Goal: Task Accomplishment & Management: Use online tool/utility

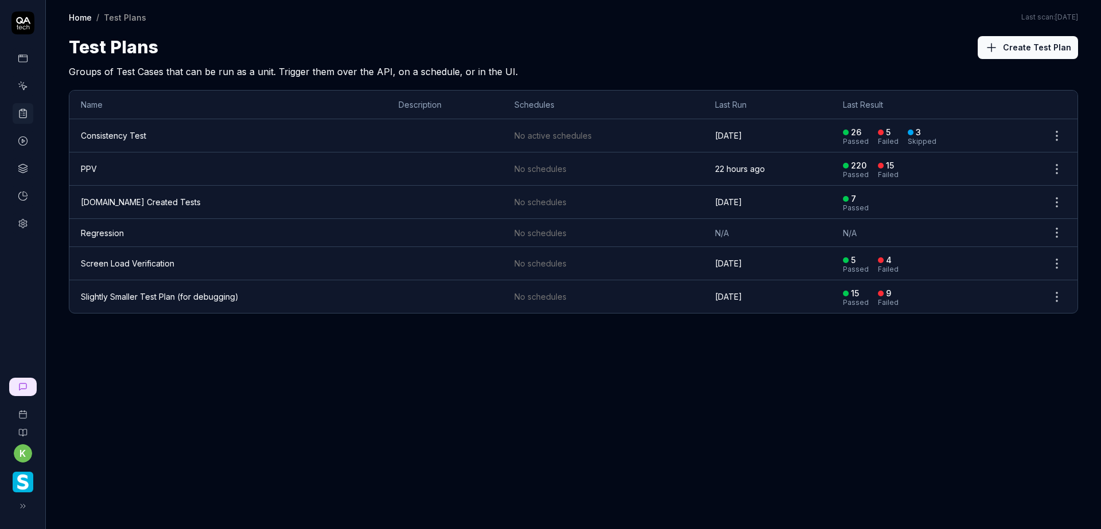
click at [106, 165] on td "PPV" at bounding box center [228, 169] width 318 height 33
click at [103, 159] on td "PPV" at bounding box center [228, 169] width 318 height 33
click at [103, 167] on td "PPV" at bounding box center [228, 169] width 318 height 33
click at [192, 397] on div "Home / Test Plans Home / Test Plans Last scan: Jun 5 2025 Test Plans Create Tes…" at bounding box center [573, 264] width 1055 height 529
click at [101, 174] on td "PPV" at bounding box center [228, 169] width 318 height 33
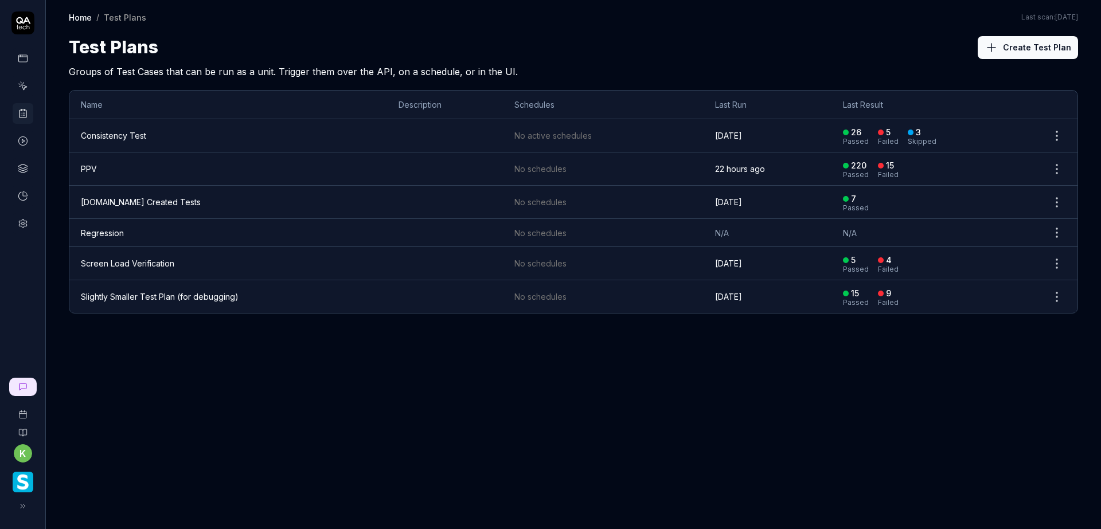
click at [101, 174] on td "PPV" at bounding box center [228, 169] width 318 height 33
drag, startPoint x: 179, startPoint y: 372, endPoint x: 177, endPoint y: 364, distance: 8.3
click at [178, 370] on div "Home / Test Plans Home / Test Plans Last scan: Jun 5 2025 Test Plans Create Tes…" at bounding box center [573, 264] width 1055 height 529
drag, startPoint x: 177, startPoint y: 364, endPoint x: 168, endPoint y: 355, distance: 12.6
click at [175, 361] on div "Home / Test Plans Home / Test Plans Last scan: Jun 5 2025 Test Plans Create Tes…" at bounding box center [573, 264] width 1055 height 529
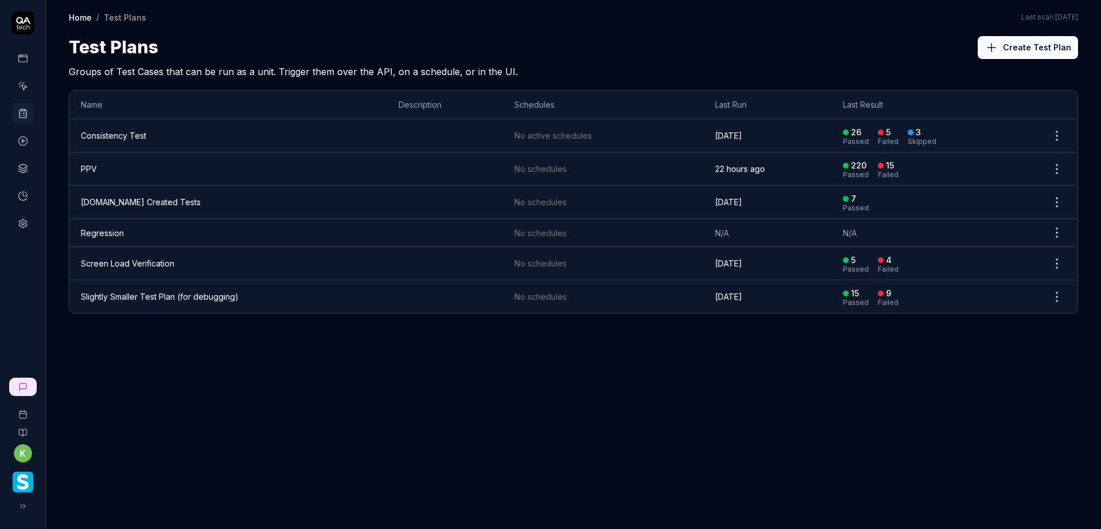
click at [168, 355] on div "Home / Test Plans Home / Test Plans Last scan: Jun 5 2025 Test Plans Create Tes…" at bounding box center [573, 264] width 1055 height 529
click at [164, 353] on div "Home / Test Plans Home / Test Plans Last scan: Jun 5 2025 Test Plans Create Tes…" at bounding box center [573, 264] width 1055 height 529
drag, startPoint x: 154, startPoint y: 357, endPoint x: 82, endPoint y: 373, distance: 74.0
click at [236, 455] on div "Home / Test Plans Home / Test Plans Last scan: Jun 5 2025 Test Plans Create Tes…" at bounding box center [573, 264] width 1055 height 529
click at [119, 170] on td "PPV" at bounding box center [228, 169] width 318 height 33
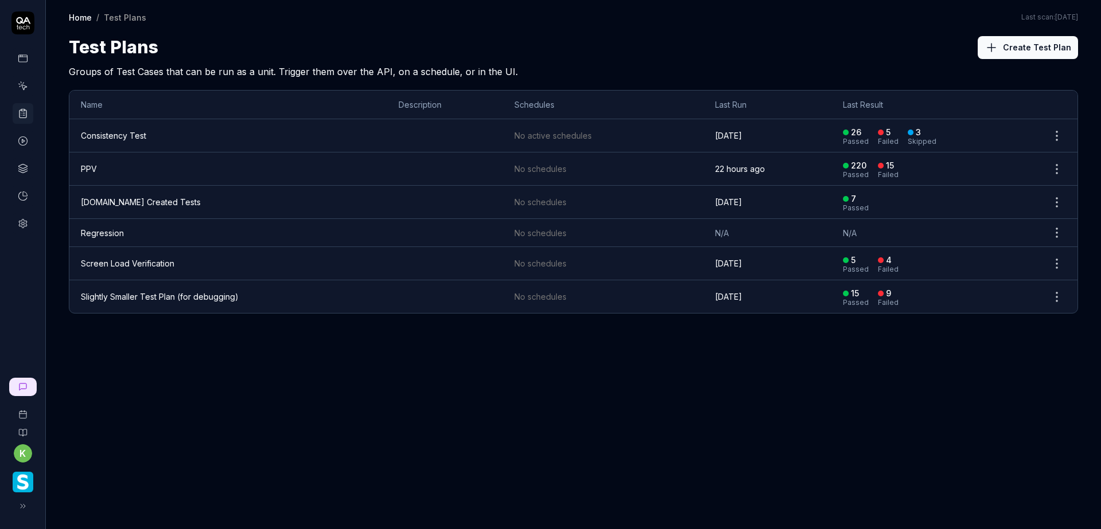
click at [102, 163] on td "PPV" at bounding box center [228, 169] width 318 height 33
click at [93, 167] on link "PPV" at bounding box center [89, 169] width 16 height 10
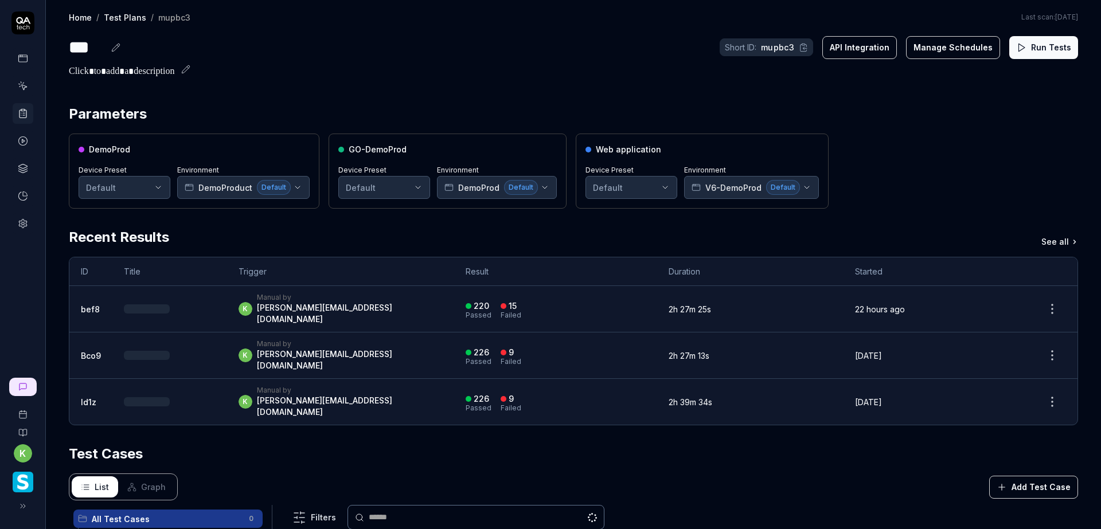
click at [1017, 56] on button "Run Tests" at bounding box center [1043, 47] width 69 height 23
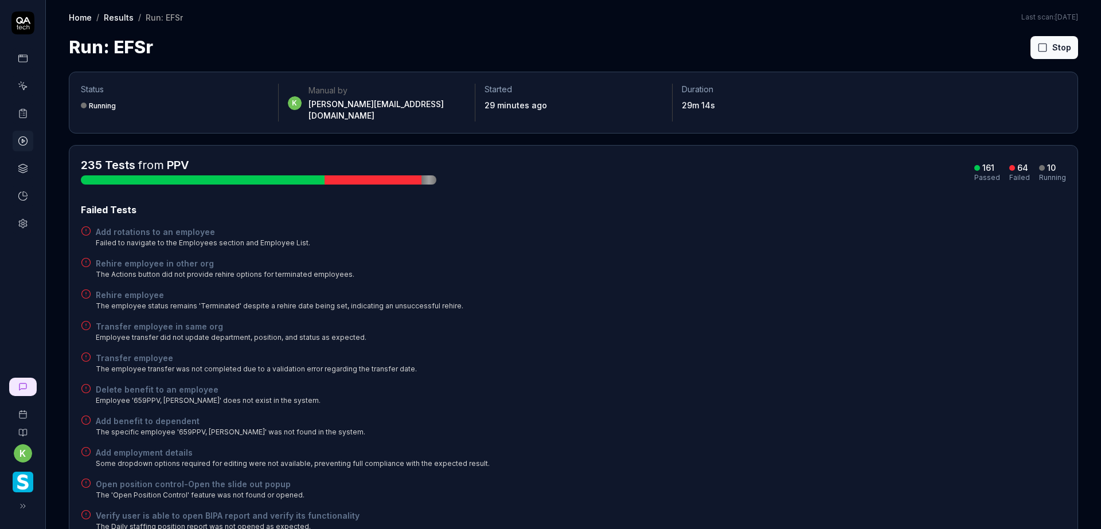
click at [730, 330] on div "Transfer employee in same org Employee transfer did not update department, posi…" at bounding box center [573, 332] width 985 height 22
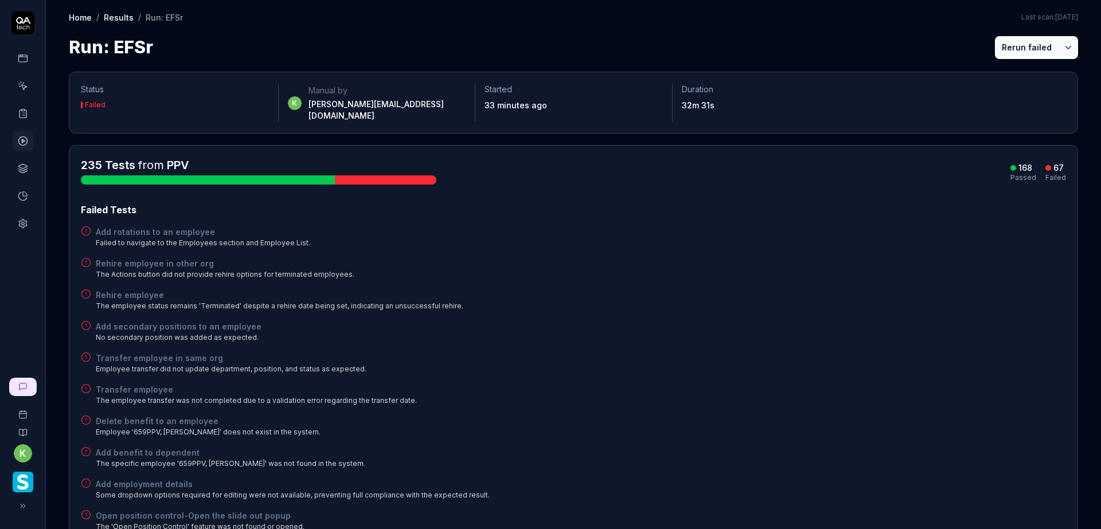
click at [740, 322] on div "Add secondary positions to an employee No secondary position was added as expec…" at bounding box center [573, 332] width 985 height 22
click at [1016, 44] on button "Rerun failed" at bounding box center [1027, 47] width 64 height 23
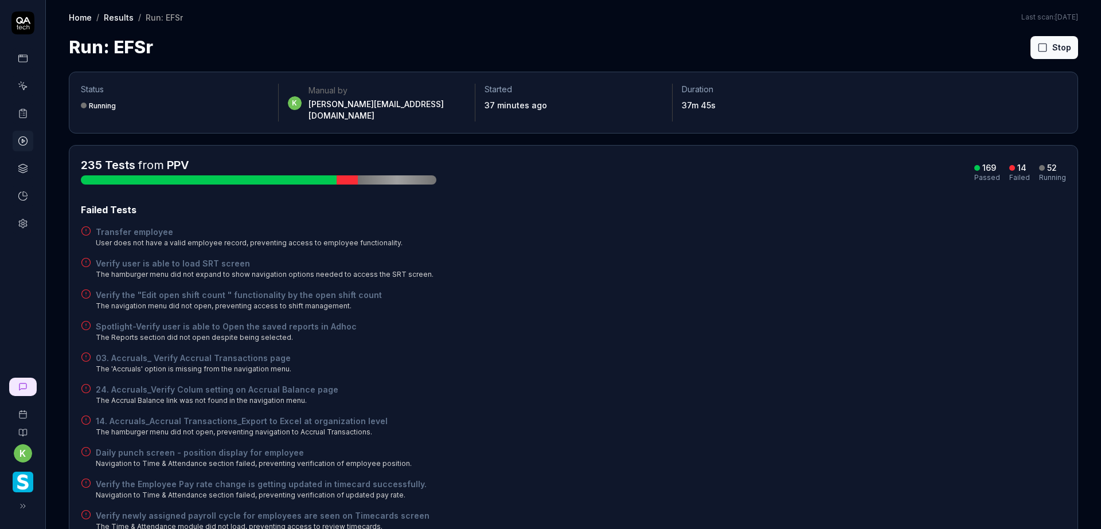
click at [769, 242] on div "Failed Tests Transfer employee User does not have a valid employee record, prev…" at bounding box center [573, 430] width 985 height 455
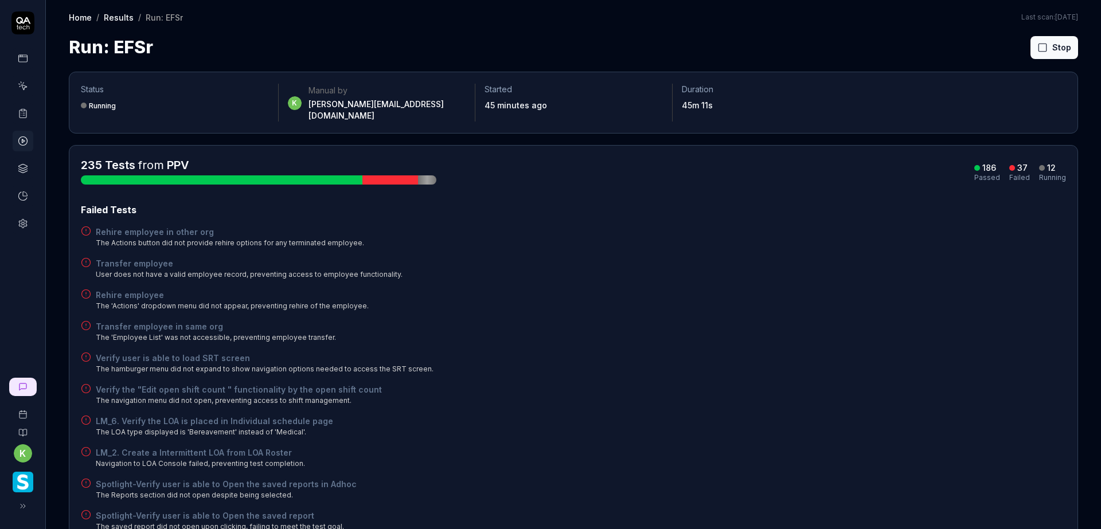
click at [817, 384] on div "Verify the "Edit open shift count " functionality by the open shift count The n…" at bounding box center [573, 395] width 985 height 22
click at [819, 358] on div "Add secondary positions to an employee The Position dropdown did not load optio…" at bounding box center [573, 363] width 985 height 22
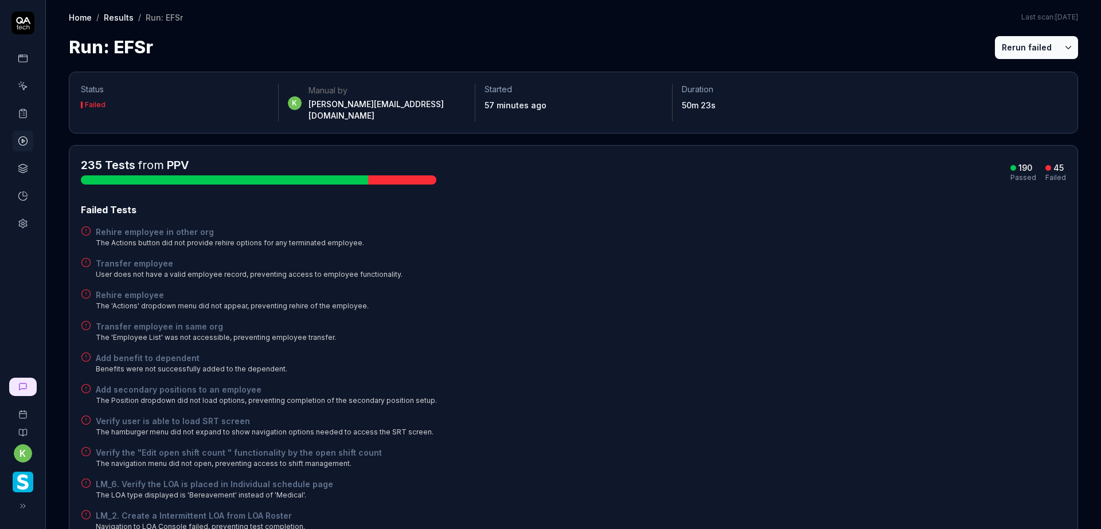
click at [1015, 53] on button "Rerun failed" at bounding box center [1027, 47] width 64 height 23
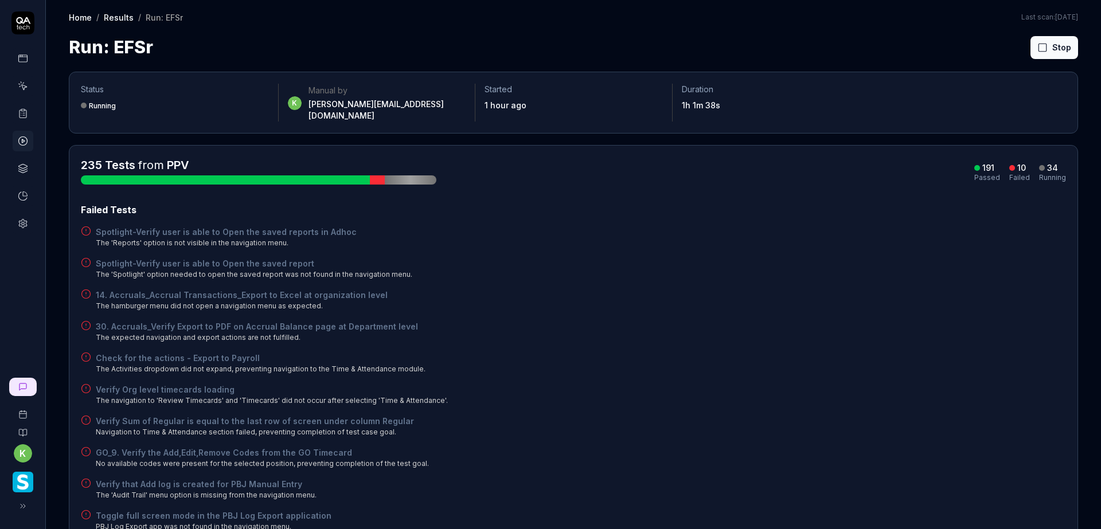
click at [794, 271] on div "Failed Tests Spotlight-Verify user is able to Open the saved reports in Adhoc T…" at bounding box center [573, 367] width 985 height 329
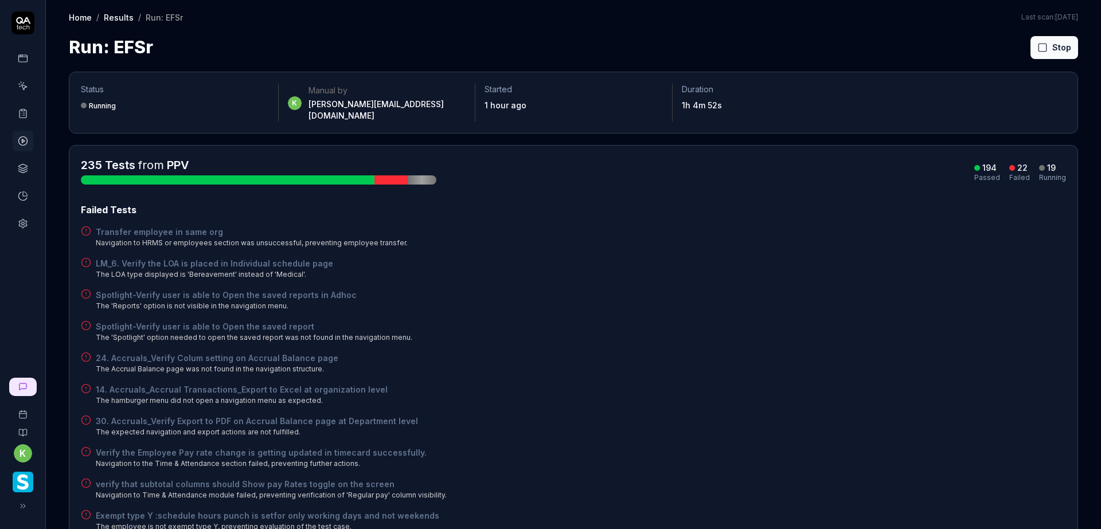
click at [825, 289] on div "Spotlight-Verify user is able to Open the saved reports in Adhoc The 'Reports' …" at bounding box center [573, 300] width 985 height 22
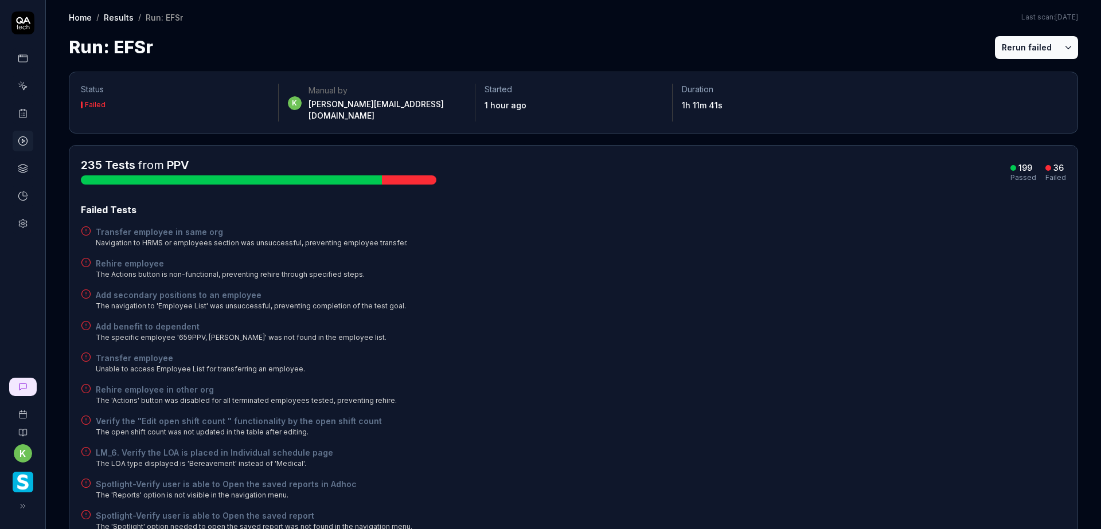
click at [799, 264] on div "Rehire employee The Actions button is non-functional, preventing rehire through…" at bounding box center [573, 268] width 985 height 22
click at [1009, 41] on button "Rerun failed" at bounding box center [1027, 47] width 64 height 23
click at [1018, 50] on button "Rerun failed" at bounding box center [1027, 47] width 64 height 23
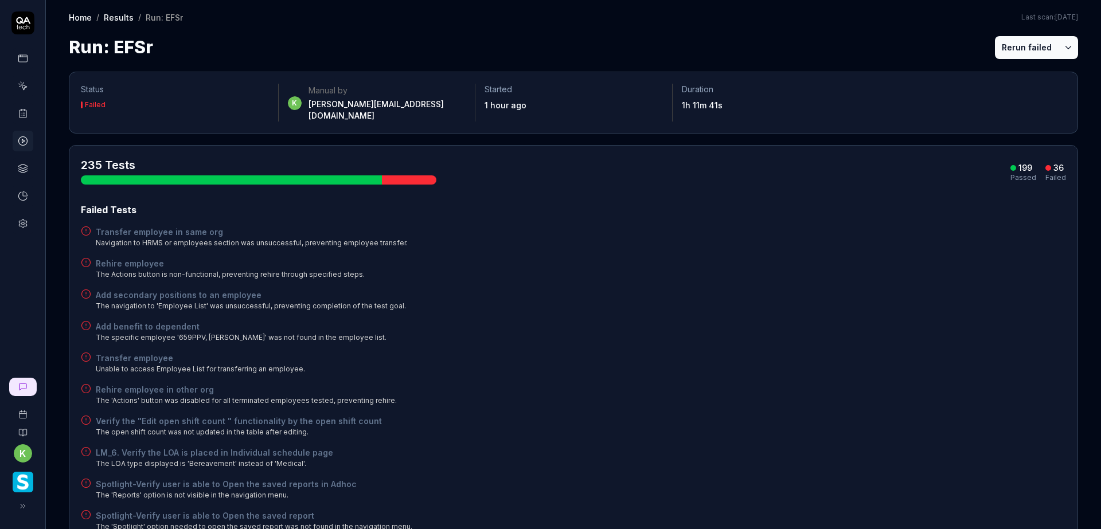
click at [987, 289] on div "Add secondary positions to an employee The navigation to 'Employee List' was un…" at bounding box center [573, 300] width 985 height 22
click at [1005, 52] on button "Rerun failed" at bounding box center [1027, 47] width 64 height 23
click at [928, 45] on div "Run: EFSr Rerun failed" at bounding box center [573, 47] width 1009 height 26
click at [814, 295] on div "Add secondary positions to an employee The navigation to 'Employee List' was un…" at bounding box center [573, 300] width 985 height 22
click at [1017, 50] on button "Rerun failed" at bounding box center [1027, 47] width 64 height 23
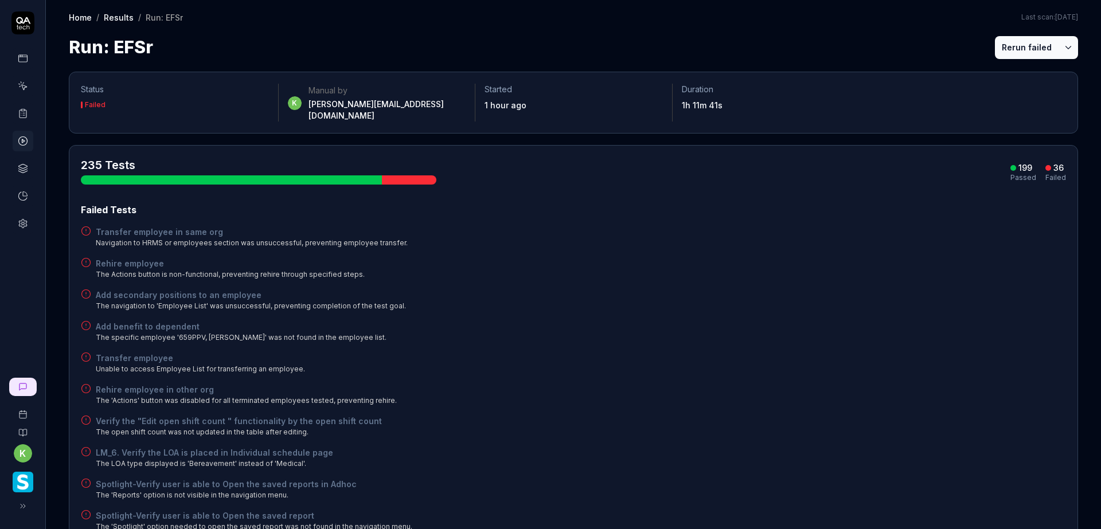
click at [1061, 46] on html "k Home / Results / Run: EFSr Home / Results / Run: EFSr Last scan: [DATE] Run: …" at bounding box center [550, 264] width 1101 height 529
click at [935, 46] on html "k Home / Results / Run: EFSr Home / Results / Run: EFSr Last scan: Jun 5 2025 R…" at bounding box center [550, 264] width 1101 height 529
click at [1014, 45] on button "Rerun failed" at bounding box center [1027, 47] width 64 height 23
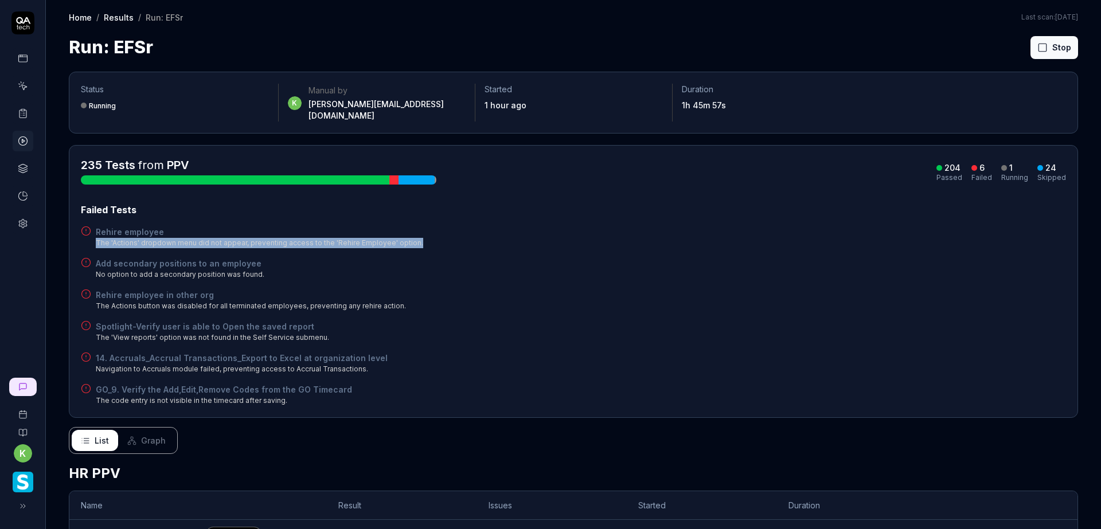
click at [813, 231] on div "Rehire employee The 'Actions' dropdown menu did not appear, preventing access t…" at bounding box center [573, 237] width 985 height 22
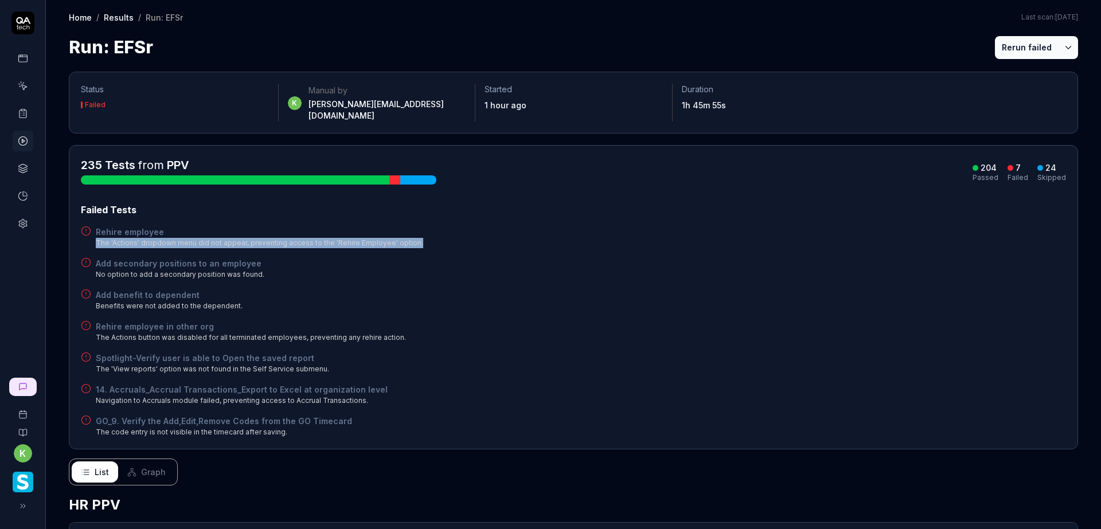
click at [1009, 46] on button "Rerun failed" at bounding box center [1027, 47] width 64 height 23
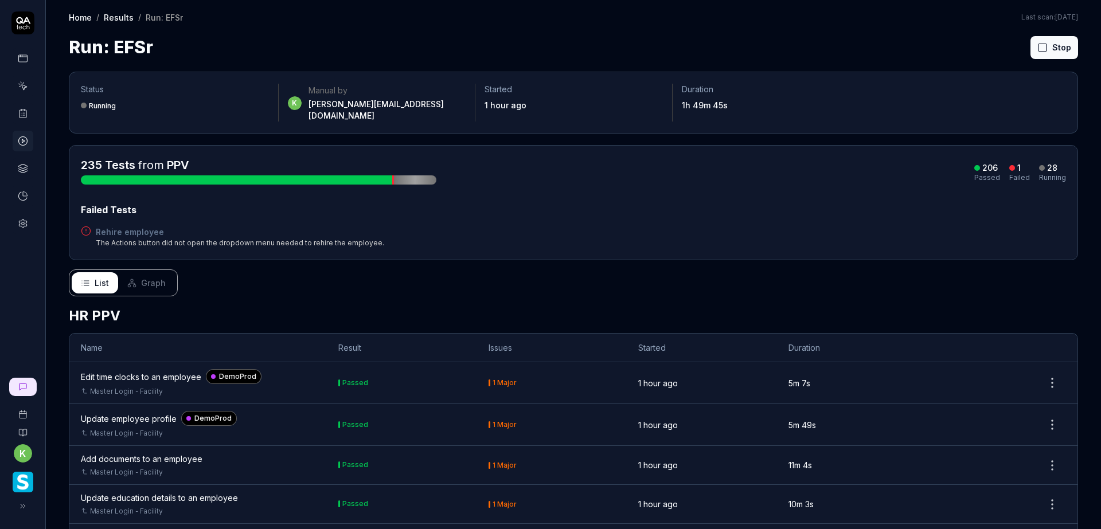
click at [847, 42] on div "Run: EFSr Stop" at bounding box center [573, 47] width 1009 height 26
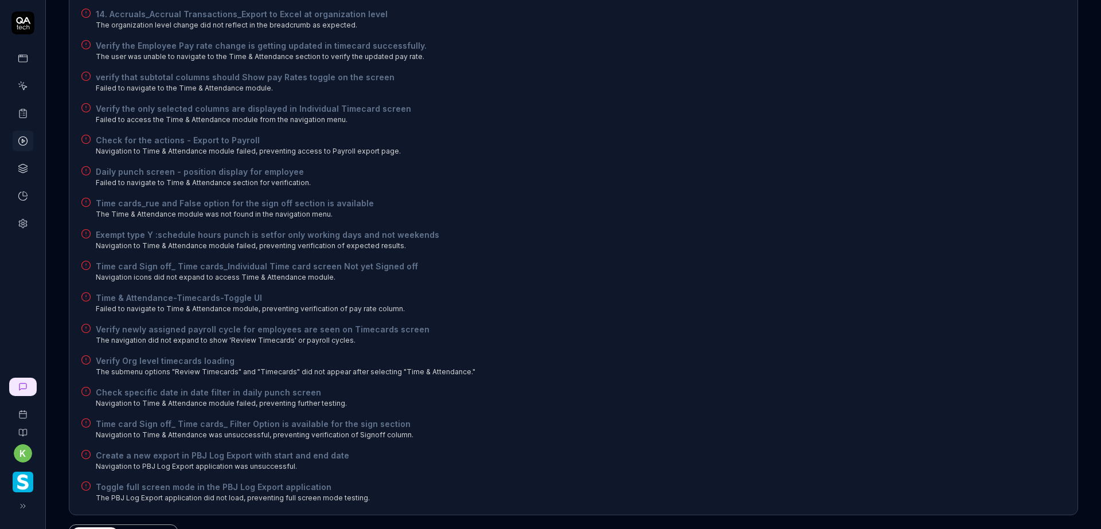
scroll to position [688, 0]
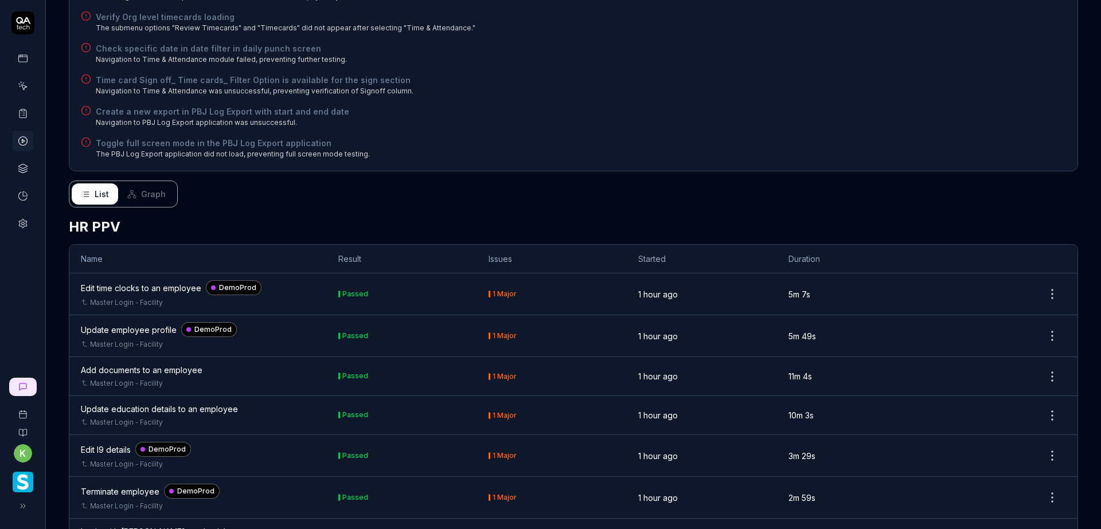
click at [148, 188] on span "Graph" at bounding box center [153, 194] width 25 height 12
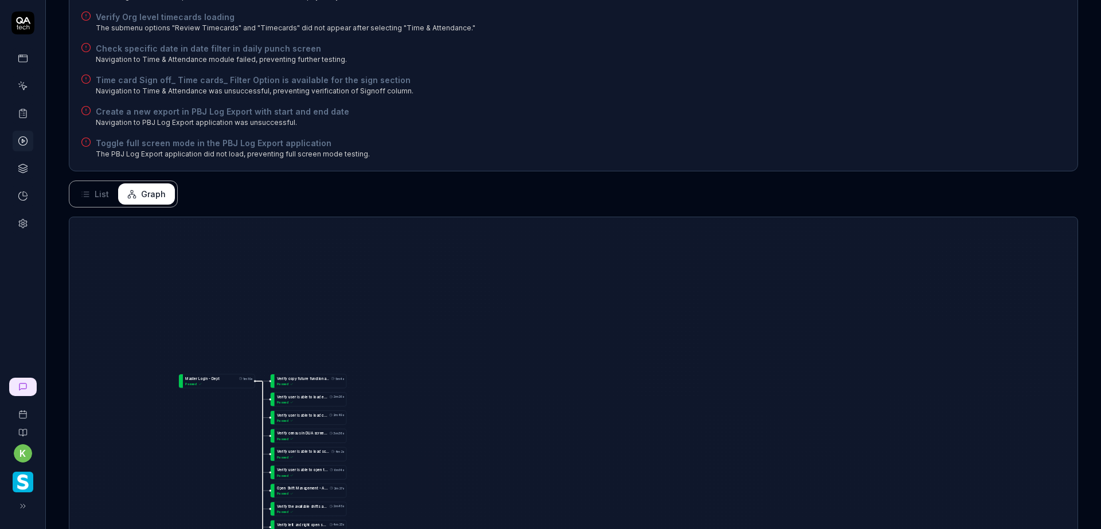
scroll to position [803, 0]
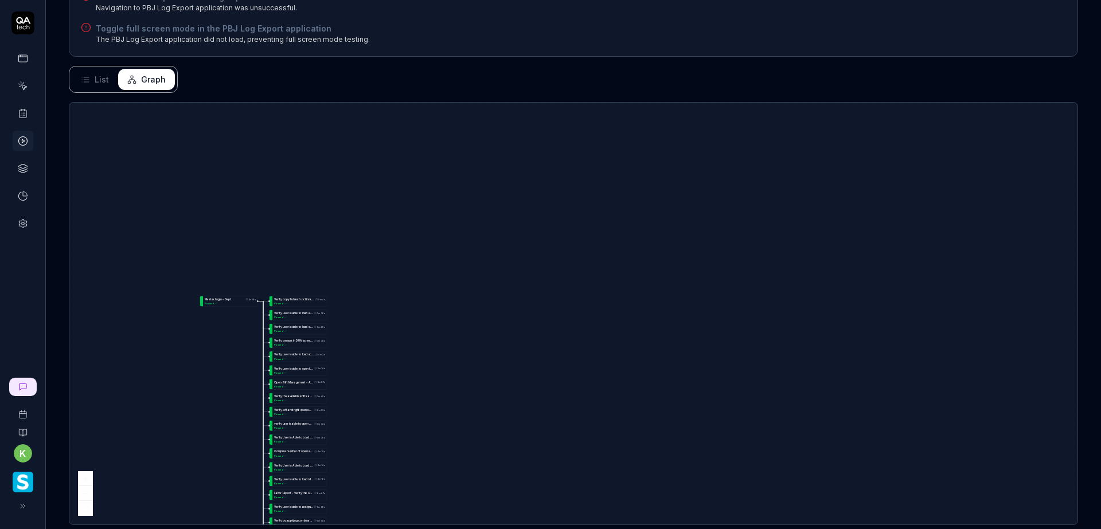
click at [325, 408] on div "V e r i f y l e f t a n d r i g h t o p e n s h i f t c o u n t m a t c h i n o…" at bounding box center [299, 410] width 51 height 4
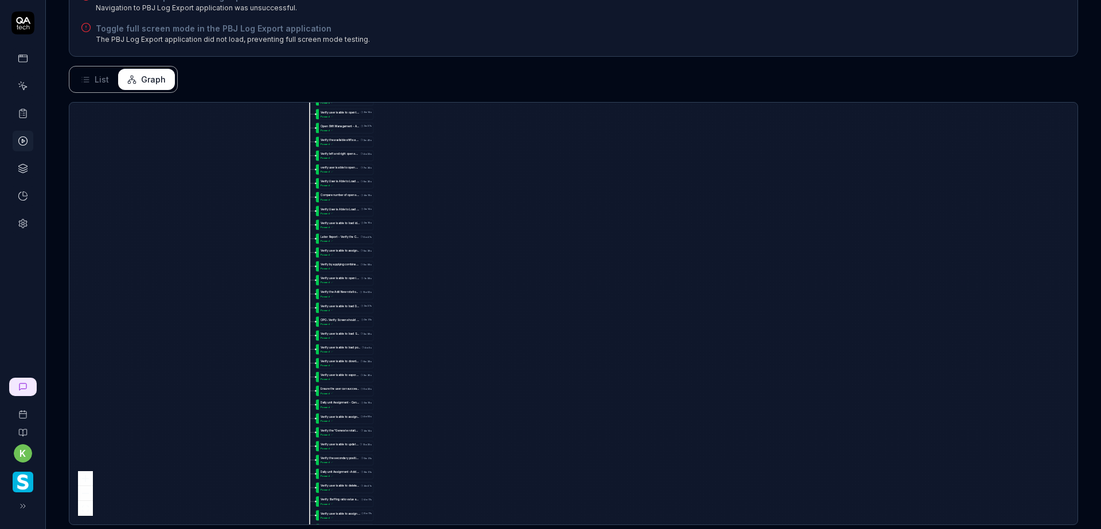
click at [359, 373] on div "V e r i f y u s e r i s a b l e t o e x p o r t r o t a t i o n i n S R T s c r…" at bounding box center [340, 375] width 38 height 4
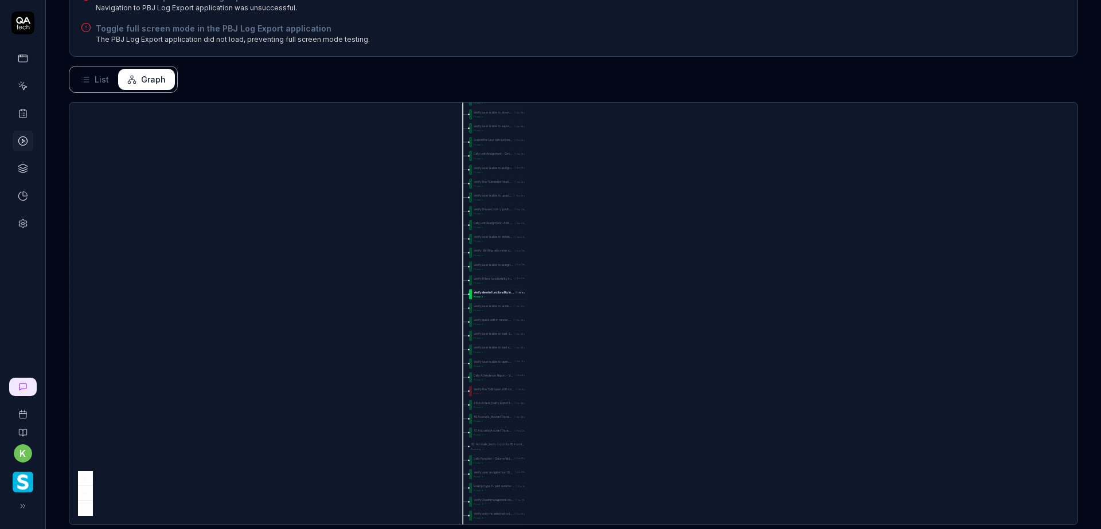
drag, startPoint x: 469, startPoint y: 281, endPoint x: 506, endPoint y: 361, distance: 87.7
click at [472, 289] on div at bounding box center [470, 294] width 3 height 10
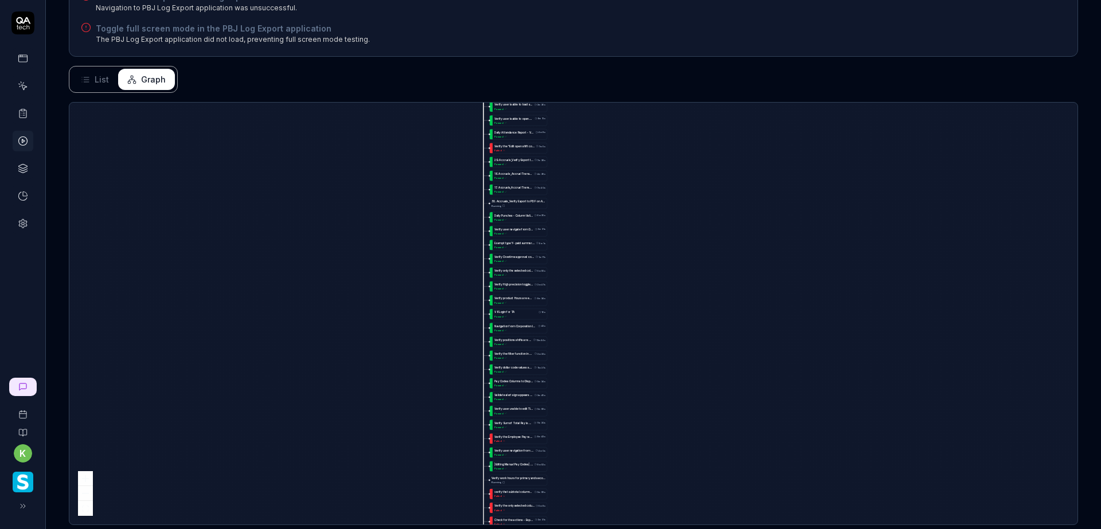
drag, startPoint x: 506, startPoint y: 361, endPoint x: 478, endPoint y: 200, distance: 162.9
click at [479, 200] on div "E d i t t i m e c l o c k s t o a n e m p l o y e e 5m 7s Passed U p d a t e e …" at bounding box center [573, 314] width 1008 height 422
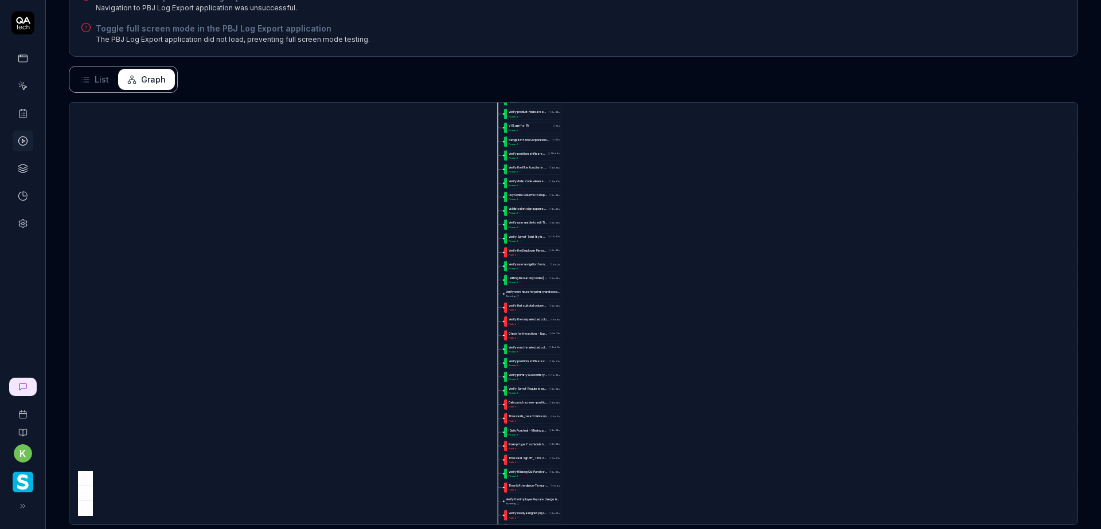
drag, startPoint x: 444, startPoint y: 208, endPoint x: 444, endPoint y: 150, distance: 57.9
click at [444, 157] on div "E d i t t i m e c l o c k s t o a n e m p l o y e e 5m 7s Passed U p d a t e e …" at bounding box center [573, 314] width 1008 height 422
drag, startPoint x: 428, startPoint y: 337, endPoint x: 430, endPoint y: 149, distance: 188.1
click at [429, 157] on div "E d i t t i m e c l o c k s t o a n e m p l o y e e 5m 7s Passed U p d a t e e …" at bounding box center [573, 314] width 1008 height 422
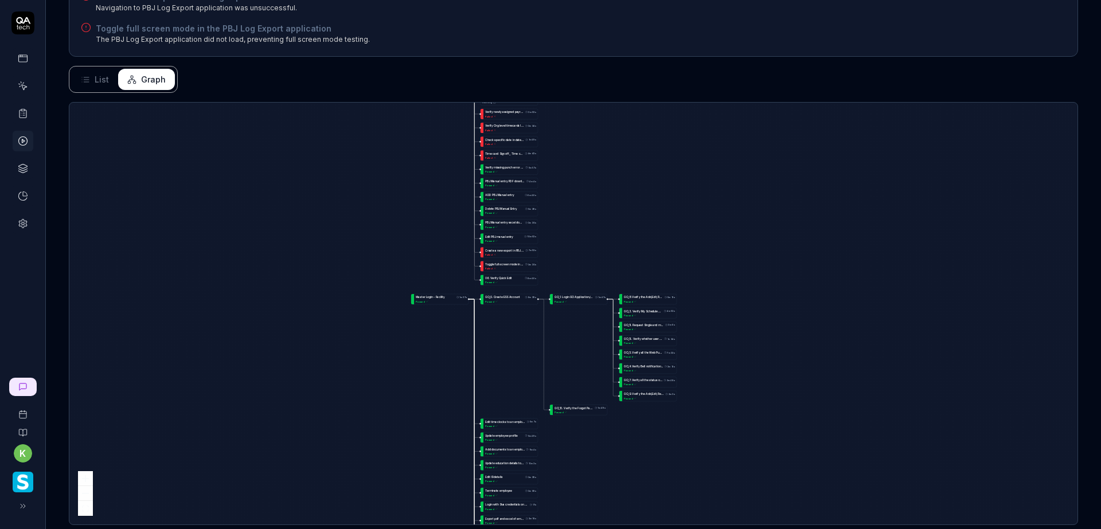
drag, startPoint x: 421, startPoint y: 290, endPoint x: 369, endPoint y: 294, distance: 53.0
click at [369, 293] on div "E d i t t i m e c l o c k s t o a n e m p l o y e e 5m 7s Passed U p d a t e e …" at bounding box center [573, 314] width 1008 height 422
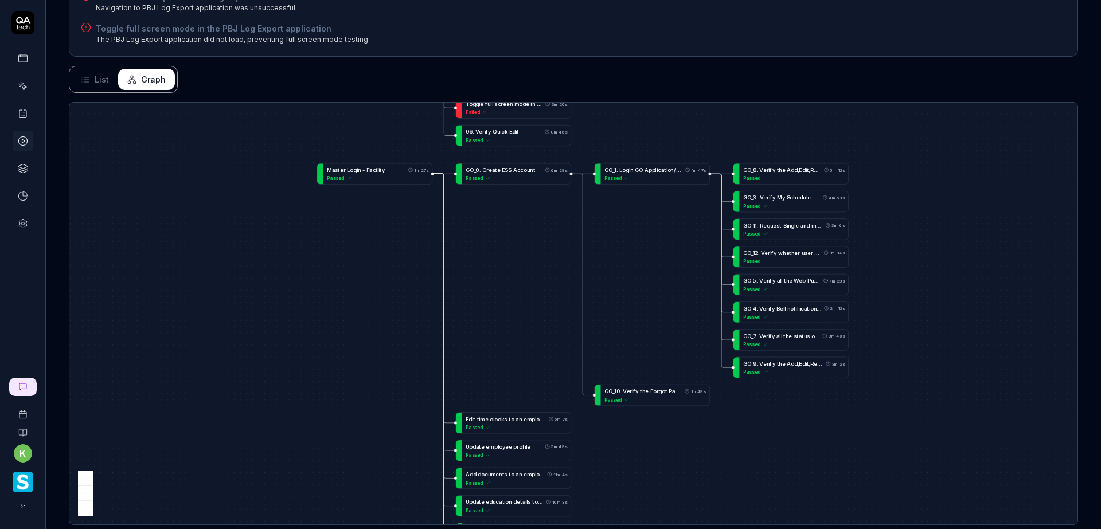
drag, startPoint x: 405, startPoint y: 387, endPoint x: 372, endPoint y: 262, distance: 129.3
click at [372, 262] on div "E d i t t i m e c l o c k s t o a n e m p l o y e e 5m 7s Passed U p d a t e e …" at bounding box center [573, 314] width 1008 height 422
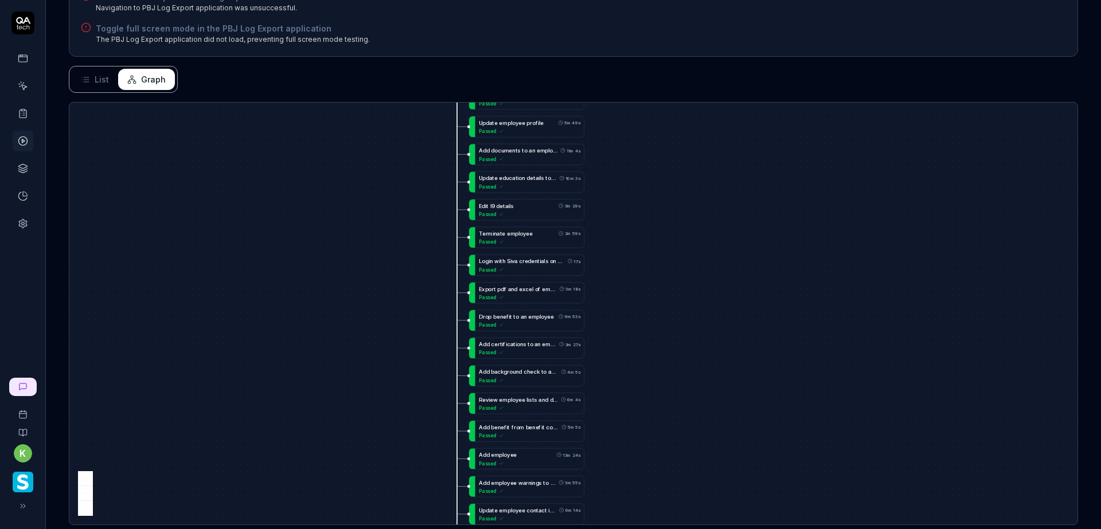
drag, startPoint x: 388, startPoint y: 287, endPoint x: 394, endPoint y: 46, distance: 240.9
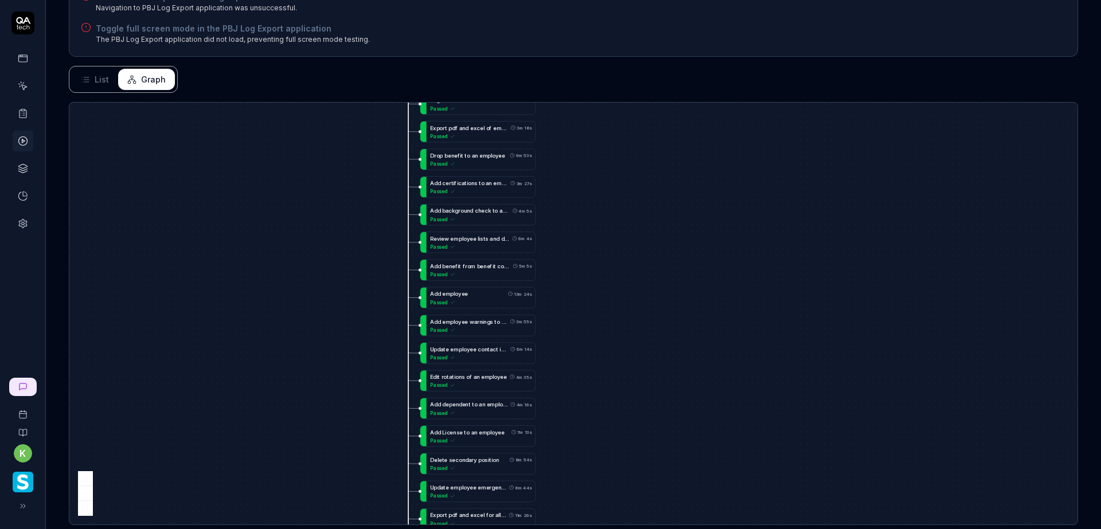
drag, startPoint x: 343, startPoint y: 263, endPoint x: 286, endPoint y: 68, distance: 202.8
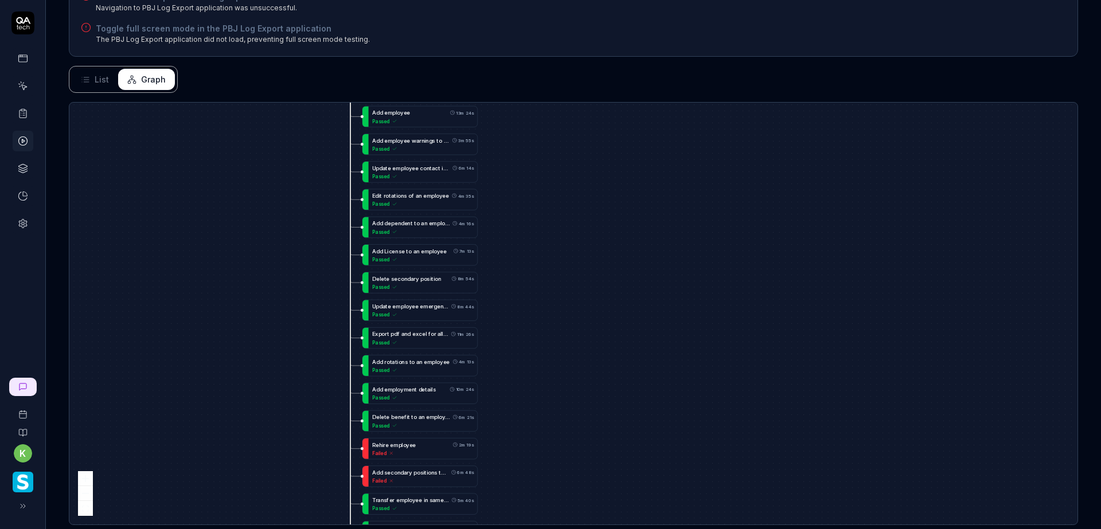
drag, startPoint x: 346, startPoint y: 421, endPoint x: 343, endPoint y: 407, distance: 14.1
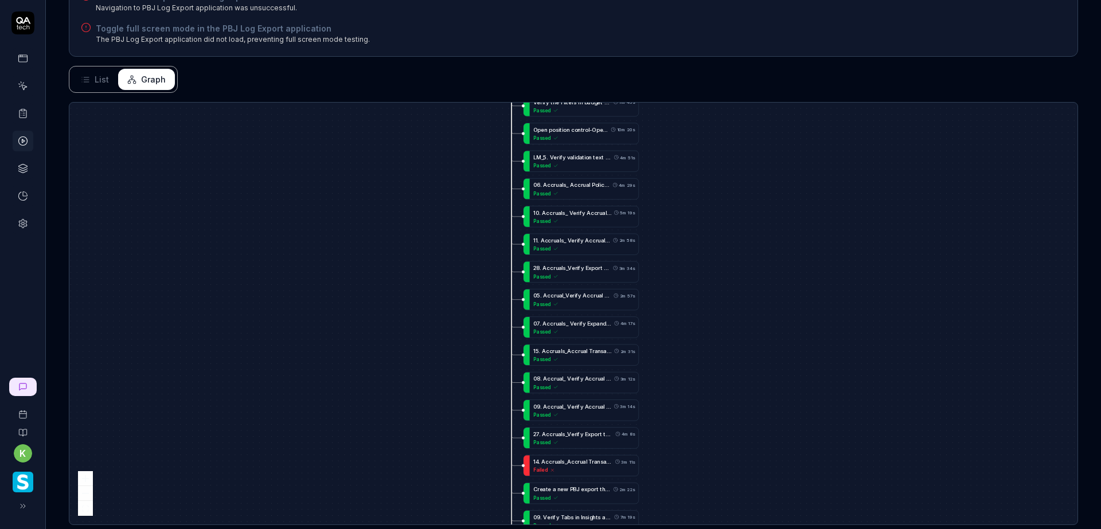
drag, startPoint x: 337, startPoint y: 442, endPoint x: 417, endPoint y: 128, distance: 323.1
click at [417, 123] on div "E d i t t i m e c l o c k s t o a n e m p l o y e e 5m 7s Passed U p d a t e e …" at bounding box center [573, 314] width 1008 height 422
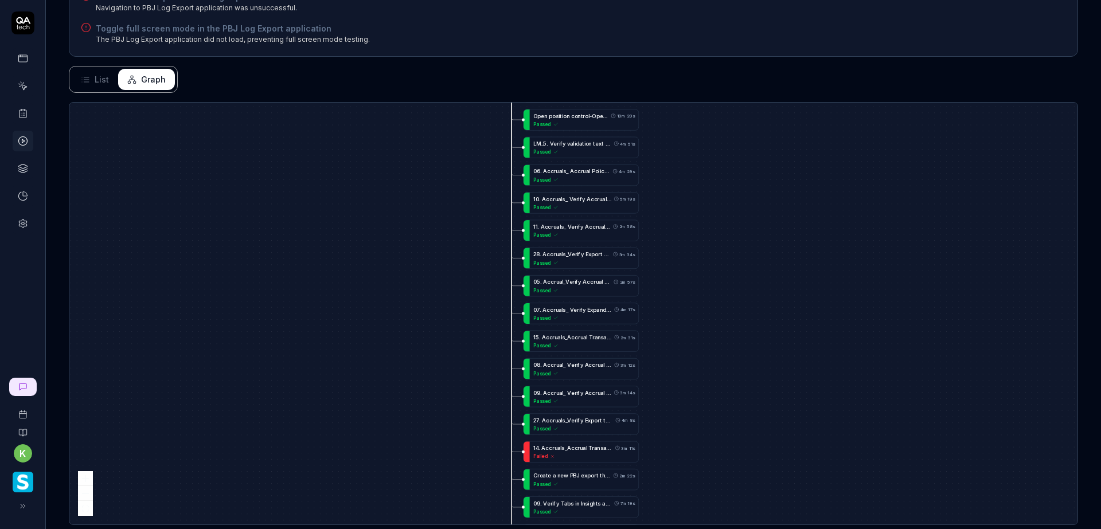
drag, startPoint x: 421, startPoint y: 397, endPoint x: 421, endPoint y: 112, distance: 284.4
click at [423, 118] on div "E d i t t i m e c l o c k s t o a n e m p l o y e e 5m 7s Passed U p d a t e e …" at bounding box center [573, 314] width 1008 height 422
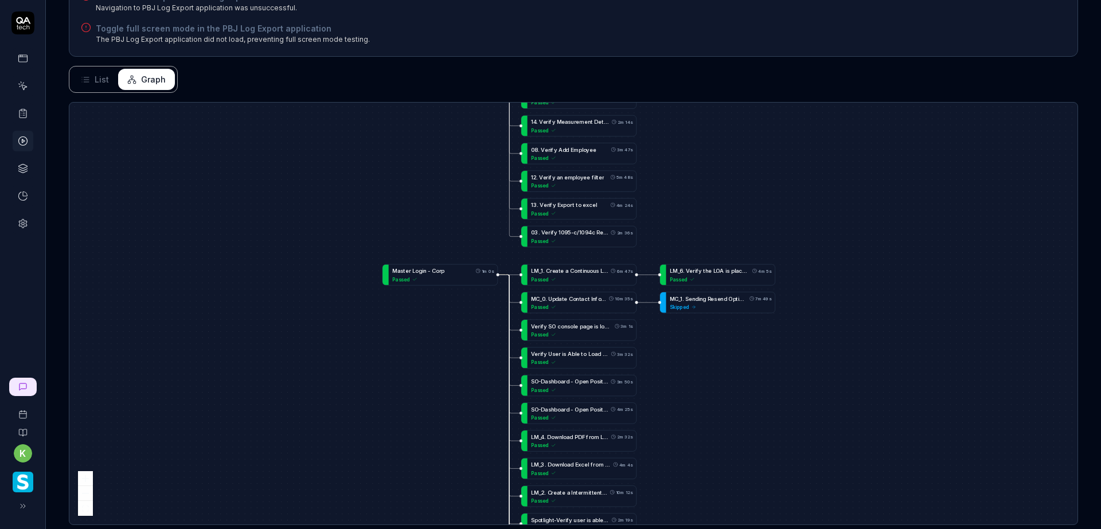
drag, startPoint x: 426, startPoint y: 402, endPoint x: 416, endPoint y: 122, distance: 280.0
click at [418, 131] on div "E d i t t i m e c l o c k s t o a n e m p l o y e e 5m 7s Passed U p d a t e e …" at bounding box center [573, 314] width 1008 height 422
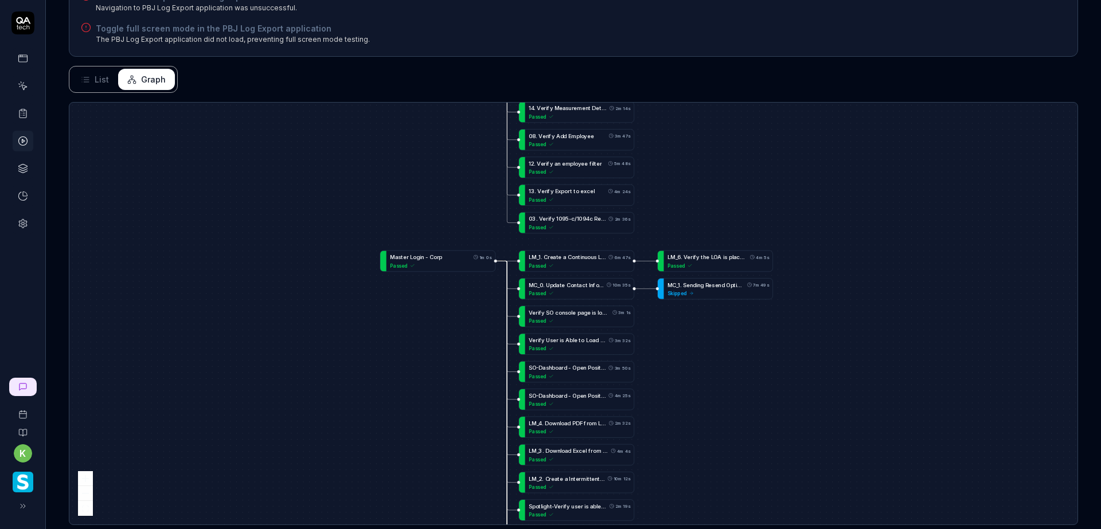
drag, startPoint x: 405, startPoint y: 420, endPoint x: 450, endPoint y: 403, distance: 47.9
click at [429, 147] on div "E d i t t i m e c l o c k s t o a n e m p l o y e e 5m 7s Passed U p d a t e e …" at bounding box center [573, 314] width 1008 height 422
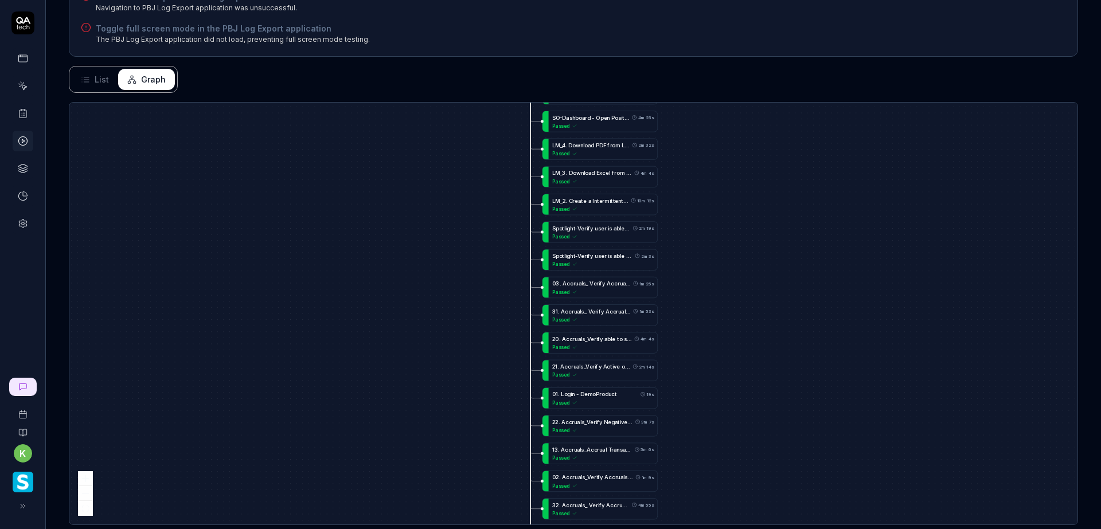
drag, startPoint x: 450, startPoint y: 403, endPoint x: 404, endPoint y: 150, distance: 257.7
click at [408, 167] on div "E d i t t i m e c l o c k s t o a n e m p l o y e e 5m 7s Passed U p d a t e e …" at bounding box center [573, 314] width 1008 height 422
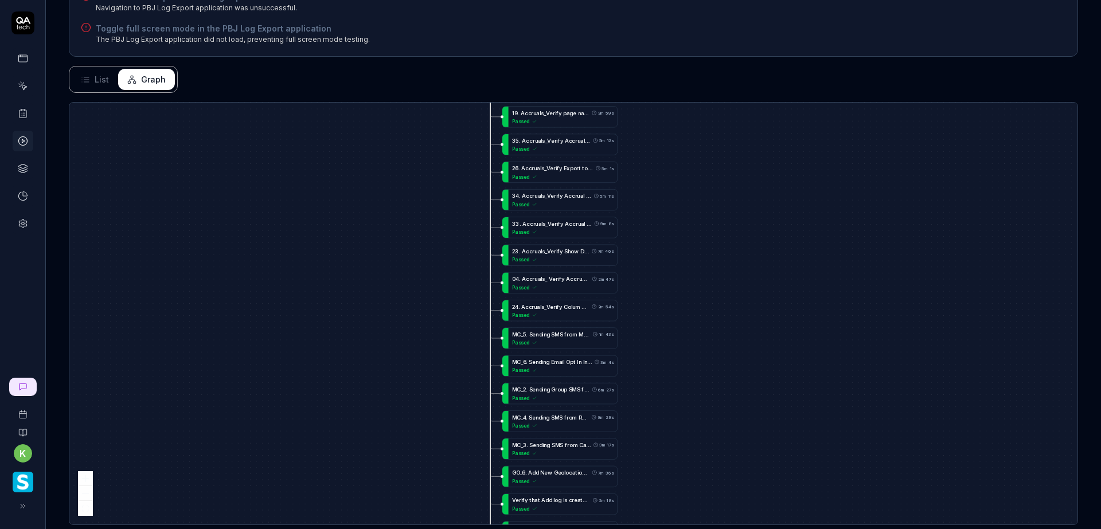
drag, startPoint x: 423, startPoint y: 142, endPoint x: 419, endPoint y: 158, distance: 16.7
click at [423, 136] on div "E d i t t i m e c l o c k s t o a n e m p l o y e e 5m 7s Passed U p d a t e e …" at bounding box center [573, 314] width 1008 height 422
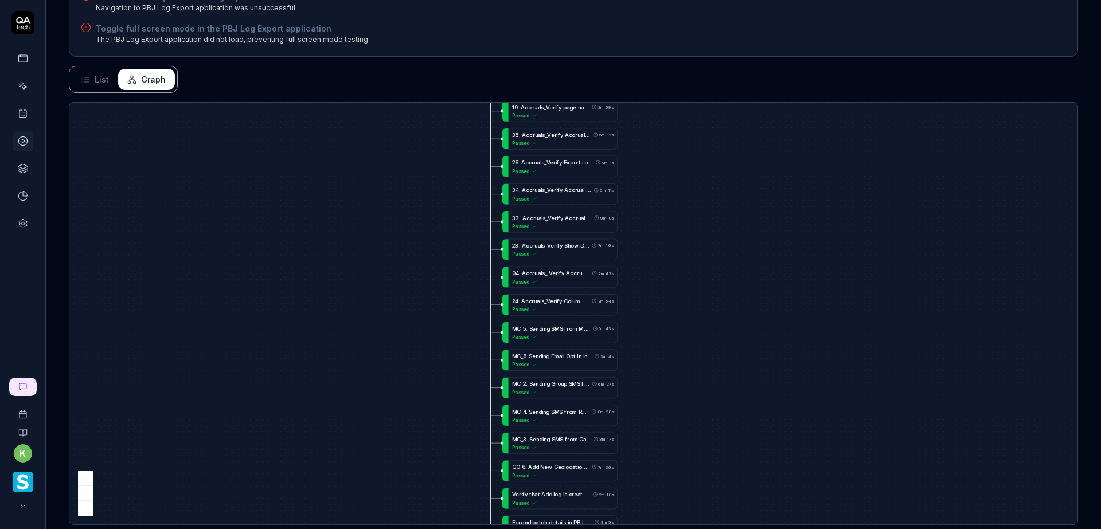
click at [414, 216] on div "E d i t t i m e c l o c k s t o a n e m p l o y e e 5m 7s Passed U p d a t e e …" at bounding box center [573, 314] width 1008 height 422
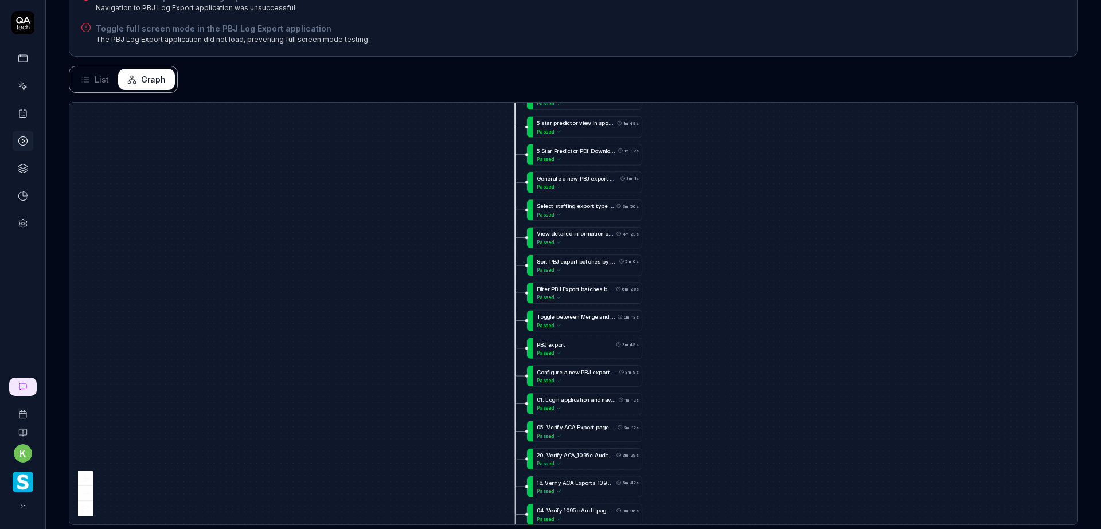
drag, startPoint x: 411, startPoint y: 272, endPoint x: 419, endPoint y: 182, distance: 90.9
click at [418, 190] on div "E d i t t i m e c l o c k s t o a n e m p l o y e e 5m 7s Passed U p d a t e e …" at bounding box center [573, 314] width 1008 height 422
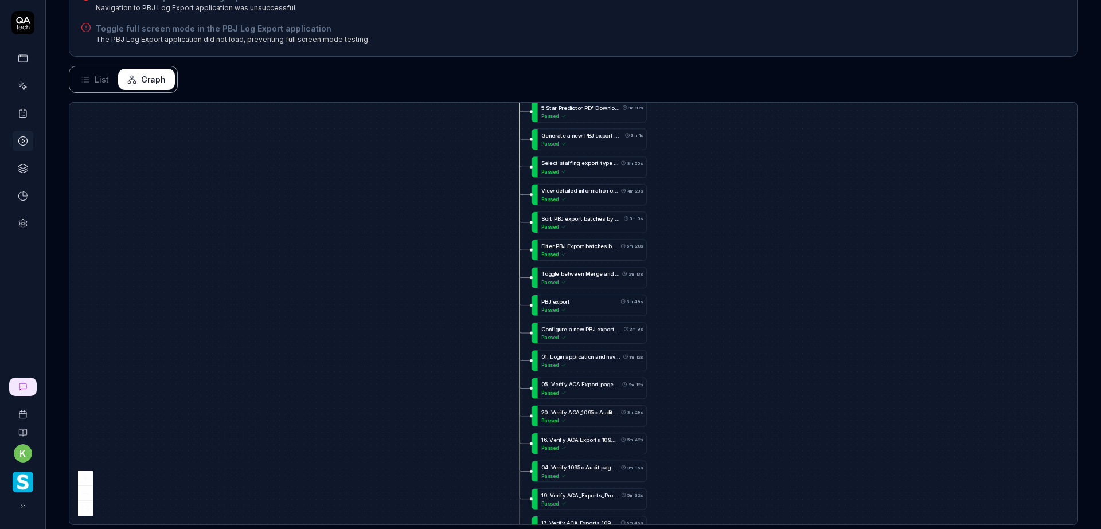
drag, startPoint x: 419, startPoint y: 421, endPoint x: 403, endPoint y: 99, distance: 323.2
click at [417, 160] on div "E d i t t i m e c l o c k s t o a n e m p l o y e e 5m 7s Passed U p d a t e e …" at bounding box center [573, 314] width 1008 height 422
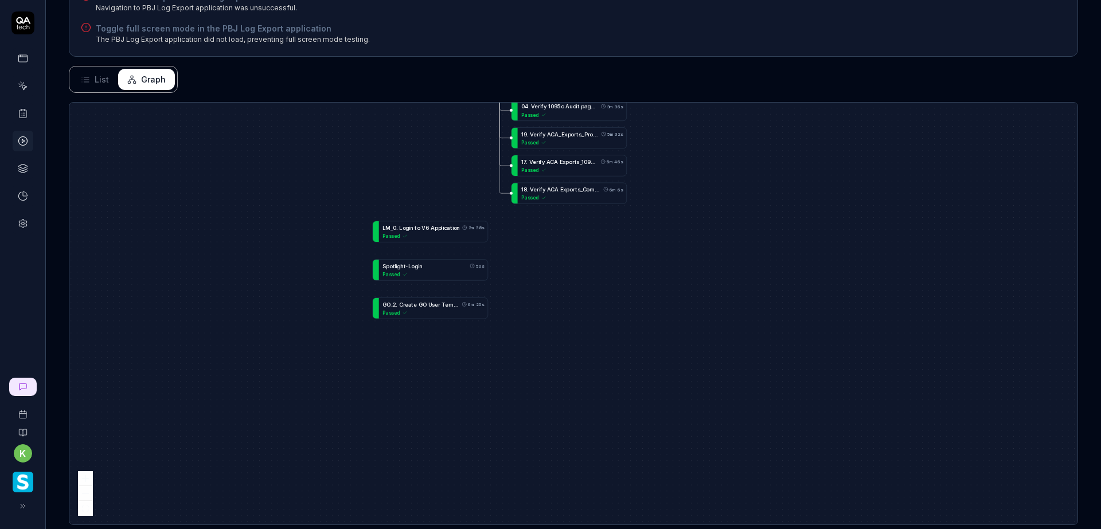
drag, startPoint x: 364, startPoint y: 437, endPoint x: 345, endPoint y: 341, distance: 98.2
click at [346, 340] on div "E d i t t i m e c l o c k s t o a n e m p l o y e e 5m 7s Passed U p d a t e e …" at bounding box center [573, 314] width 1008 height 422
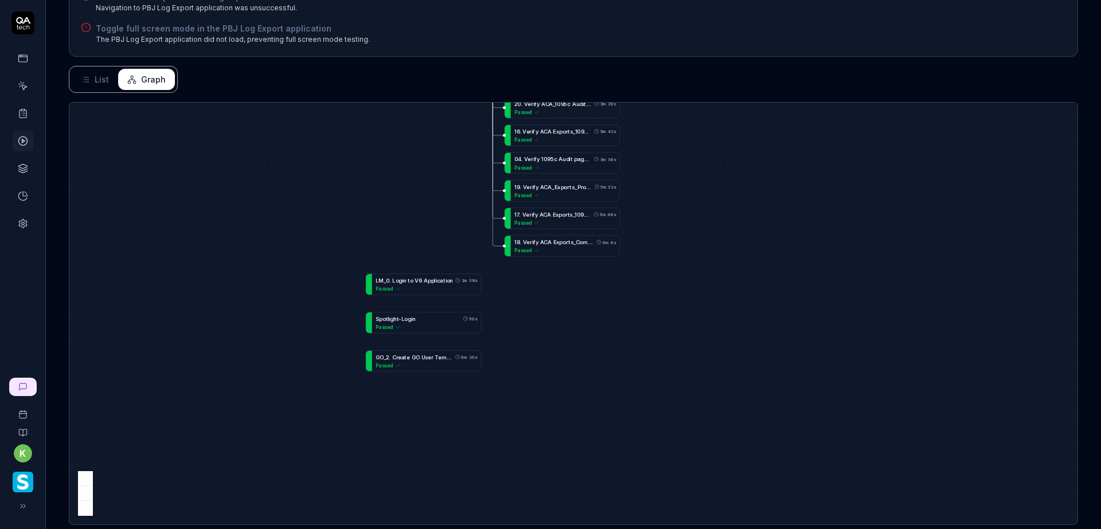
drag, startPoint x: 253, startPoint y: 243, endPoint x: 248, endPoint y: 372, distance: 128.5
click at [248, 372] on div "E d i t t i m e c l o c k s t o a n e m p l o y e e 5m 7s Passed U p d a t e e …" at bounding box center [573, 314] width 1008 height 422
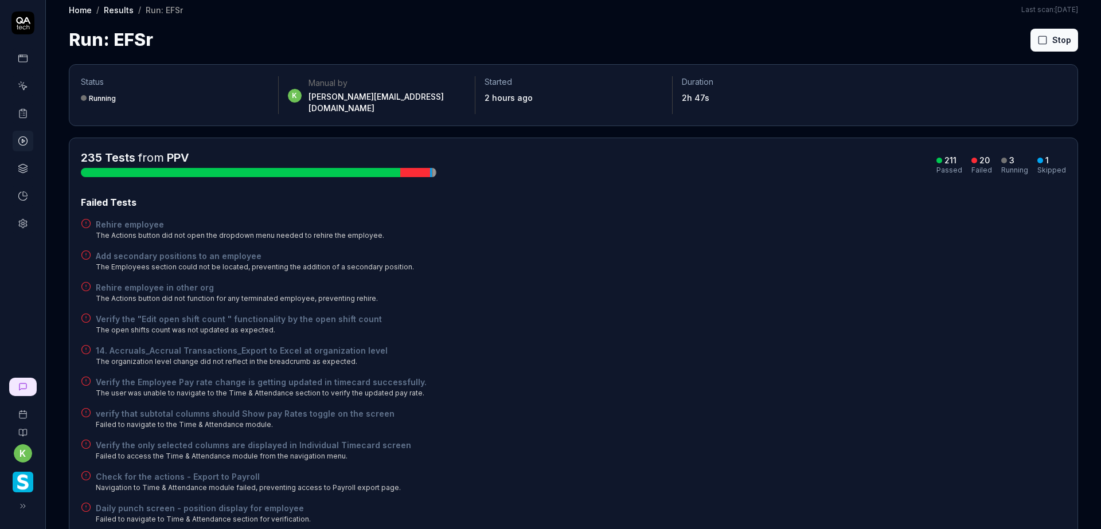
scroll to position [0, 0]
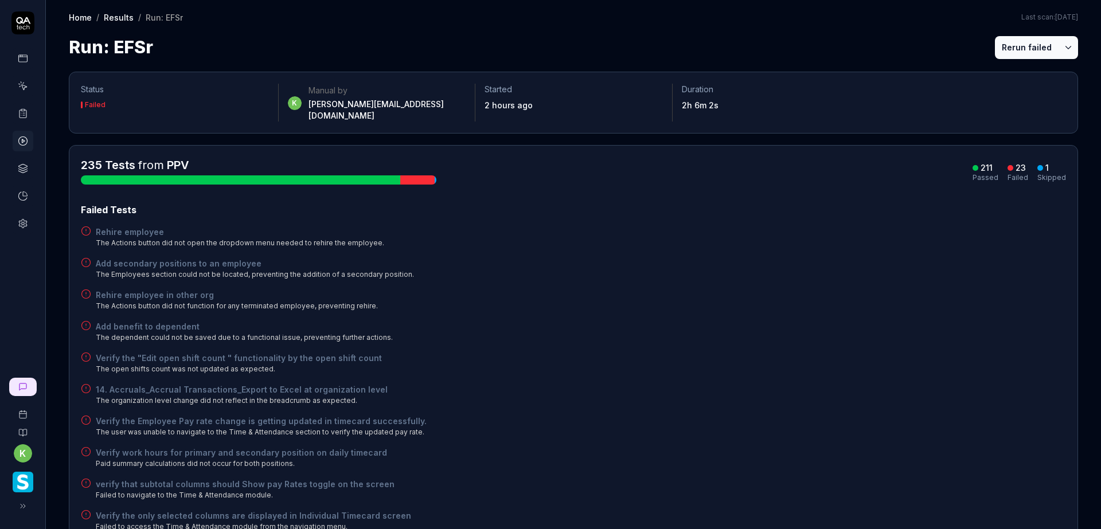
click at [692, 226] on div "Rehire employee The Actions button did not open the dropdown menu needed to reh…" at bounding box center [573, 237] width 985 height 22
click at [1013, 45] on button "Rerun failed" at bounding box center [1027, 47] width 64 height 23
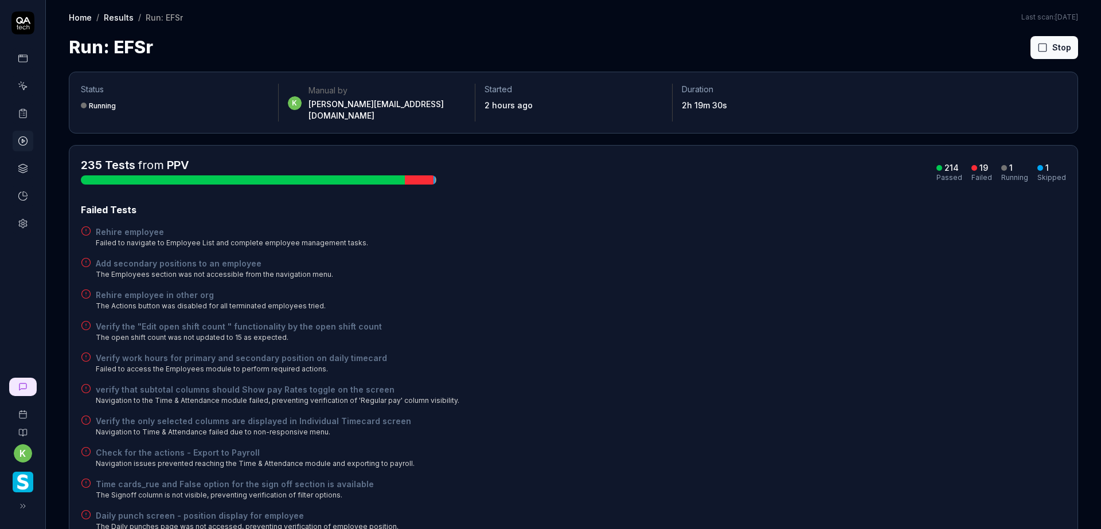
click at [811, 298] on div "Rehire employee in other org The Actions button was disabled for all terminated…" at bounding box center [573, 300] width 985 height 22
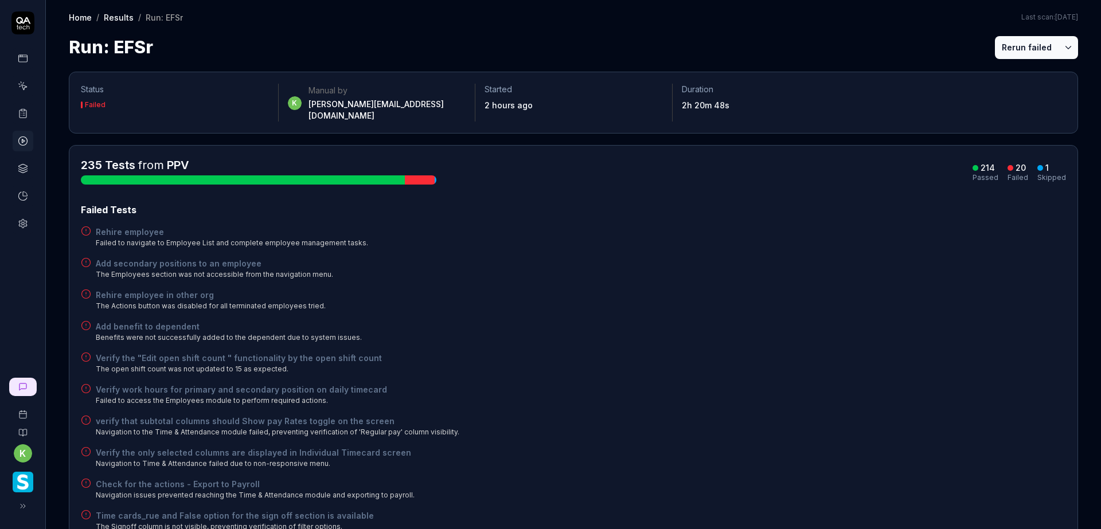
click at [845, 271] on div "Failed Tests Rehire employee Failed to navigate to Employee List and complete e…" at bounding box center [573, 525] width 985 height 644
click at [1022, 40] on button "Rerun failed" at bounding box center [1027, 47] width 64 height 23
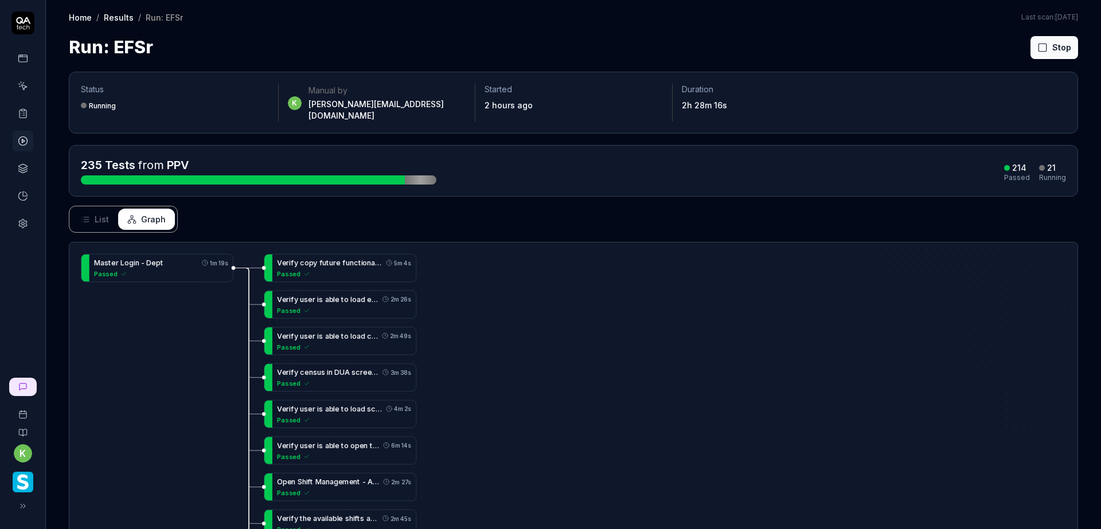
click at [95, 213] on span "List" at bounding box center [102, 219] width 14 height 12
click at [87, 215] on icon at bounding box center [85, 219] width 9 height 9
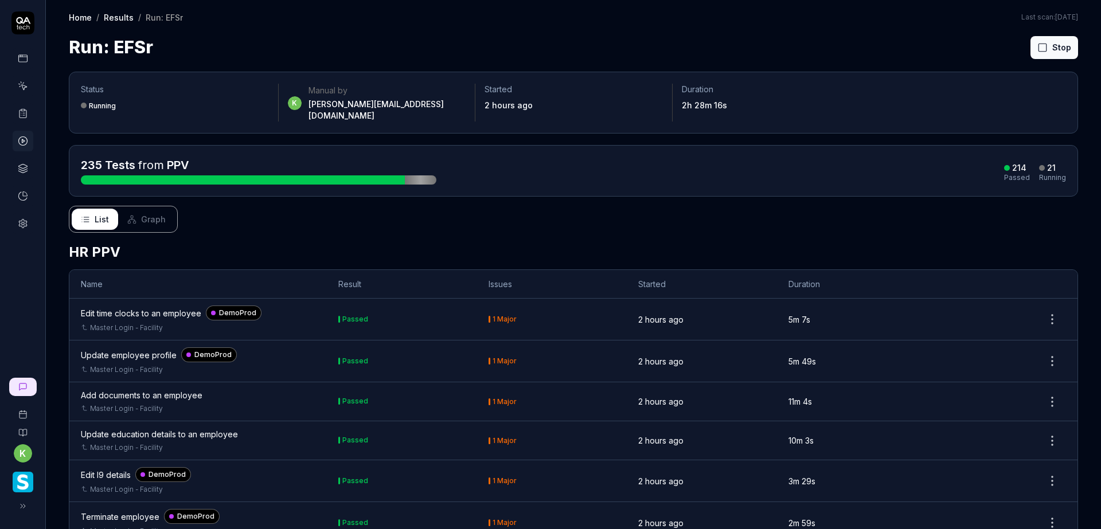
click at [87, 215] on icon at bounding box center [85, 219] width 9 height 9
click at [592, 209] on div "List Graph" at bounding box center [573, 219] width 1009 height 27
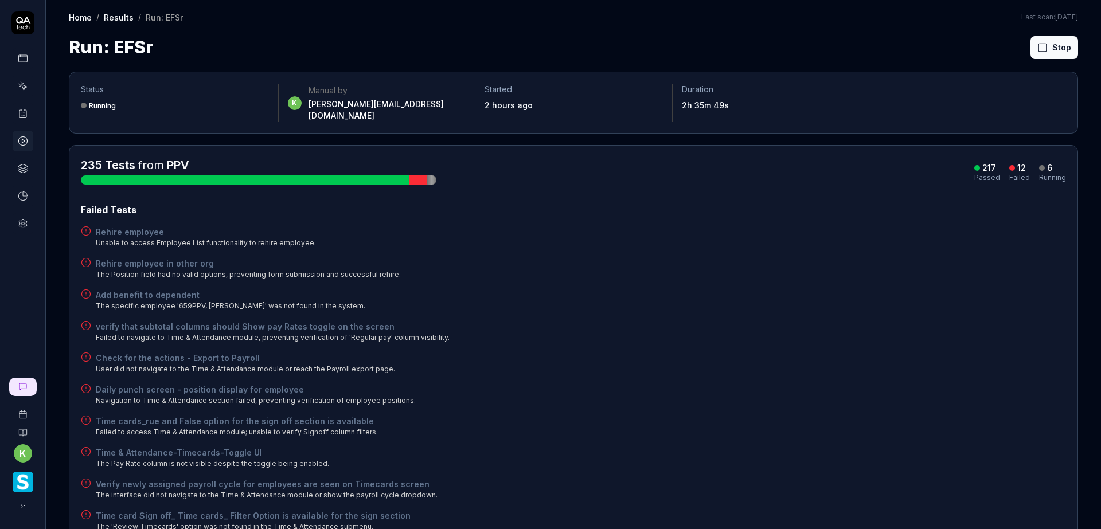
click at [777, 257] on div "Rehire employee in other org The Position field had no valid options, preventin…" at bounding box center [573, 268] width 985 height 22
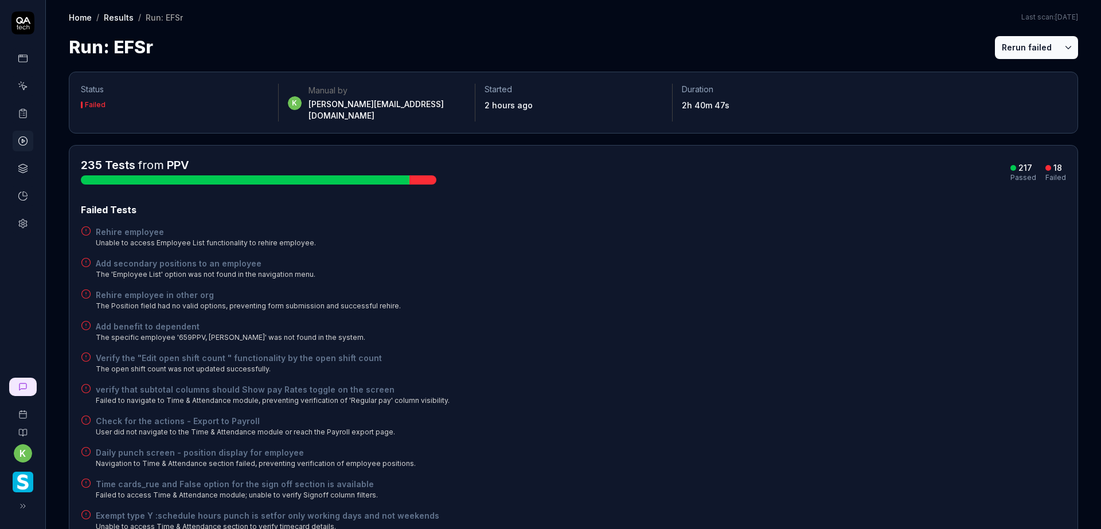
click at [804, 294] on div "Rehire employee in other org The Position field had no valid options, preventin…" at bounding box center [573, 300] width 985 height 22
click at [1011, 42] on button "Rerun failed" at bounding box center [1027, 47] width 64 height 23
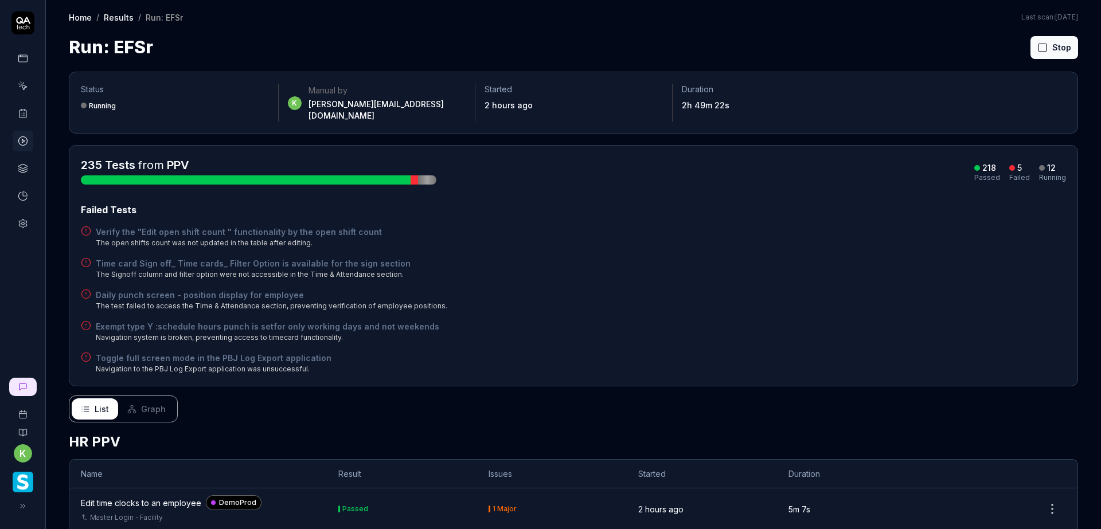
click at [880, 261] on div "Time card Sign off_ Time cards_ Filter Option is available for the sign section…" at bounding box center [573, 268] width 985 height 22
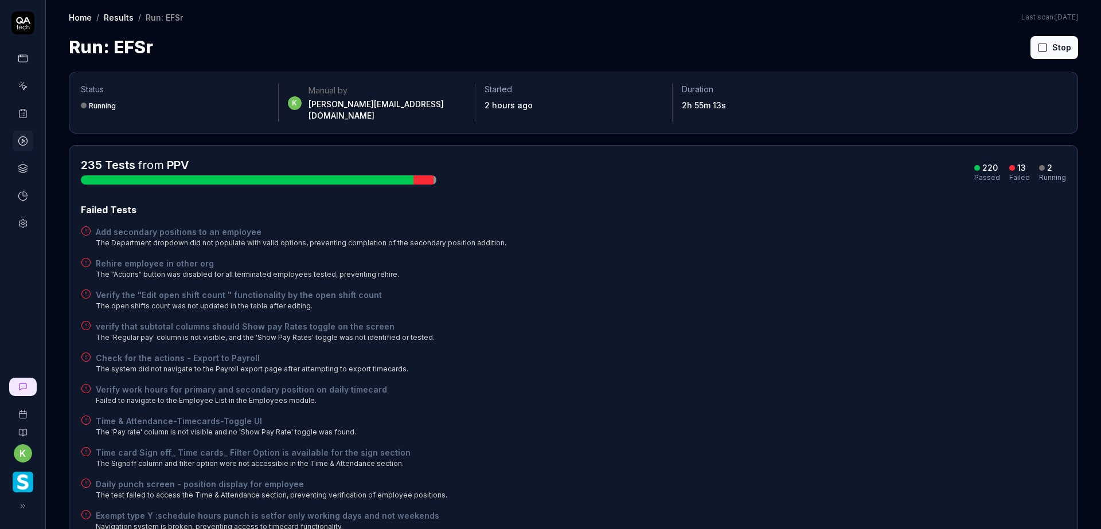
click at [891, 323] on div "verify that subtotal columns should Show pay Rates toggle on the screen The 'Re…" at bounding box center [573, 332] width 985 height 22
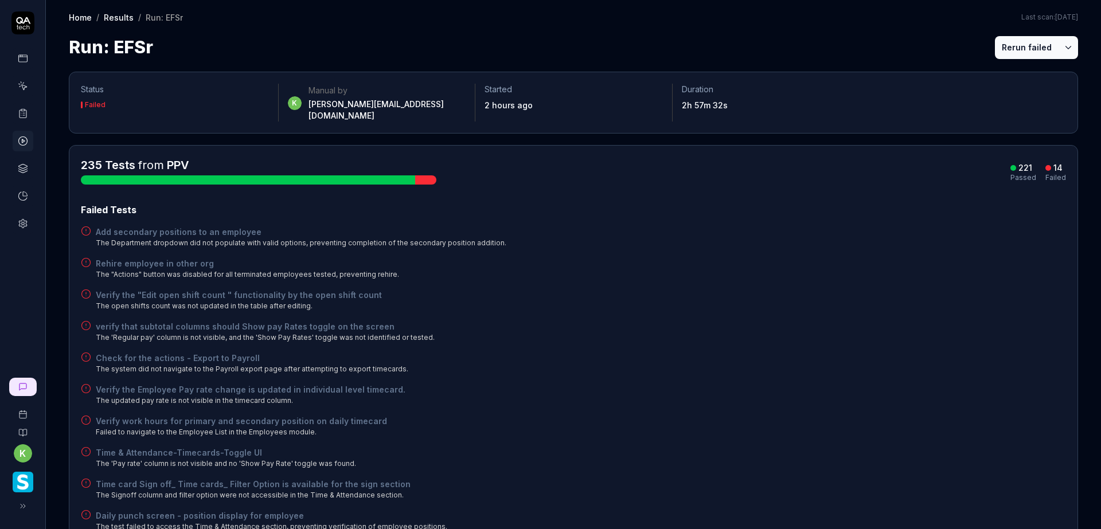
drag, startPoint x: 809, startPoint y: 226, endPoint x: 841, endPoint y: 189, distance: 49.2
click at [808, 226] on div "Add secondary positions to an employee The Department dropdown did not populate…" at bounding box center [573, 237] width 985 height 22
click at [995, 49] on button "Rerun failed" at bounding box center [1027, 47] width 64 height 23
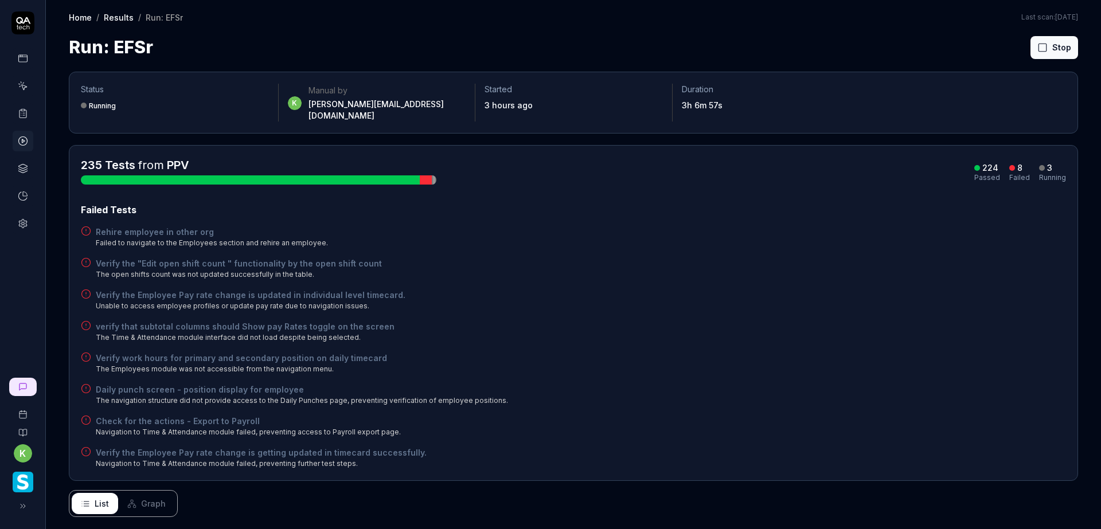
click at [898, 273] on div "Failed Tests Rehire employee in other org Failed to navigate to the Employees s…" at bounding box center [573, 336] width 985 height 266
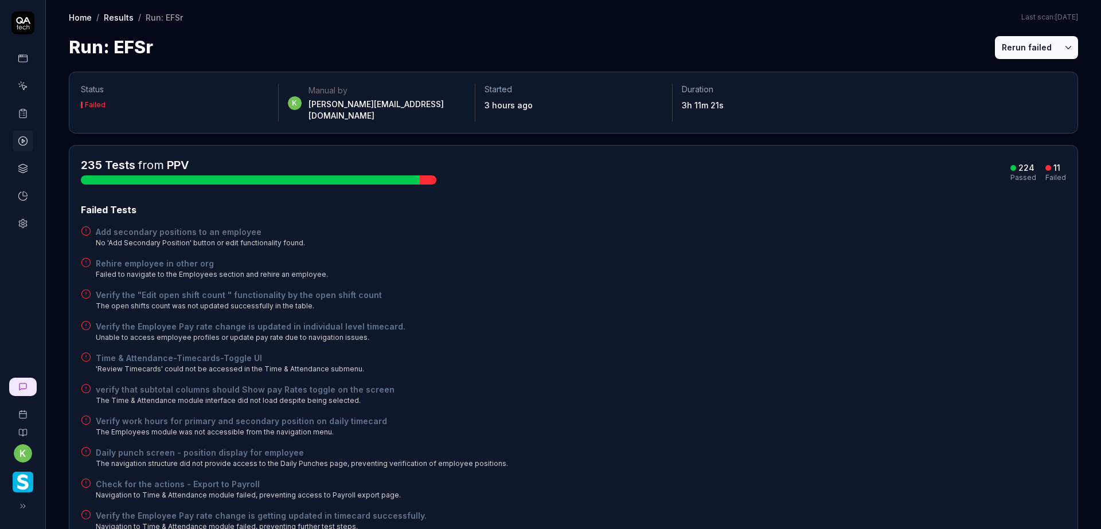
drag, startPoint x: 713, startPoint y: 325, endPoint x: 718, endPoint y: 322, distance: 6.2
click at [714, 325] on div "Verify the Employee Pay rate change is updated in individual level timecard. Un…" at bounding box center [573, 332] width 985 height 22
click at [1015, 50] on button "Rerun failed" at bounding box center [1027, 47] width 64 height 23
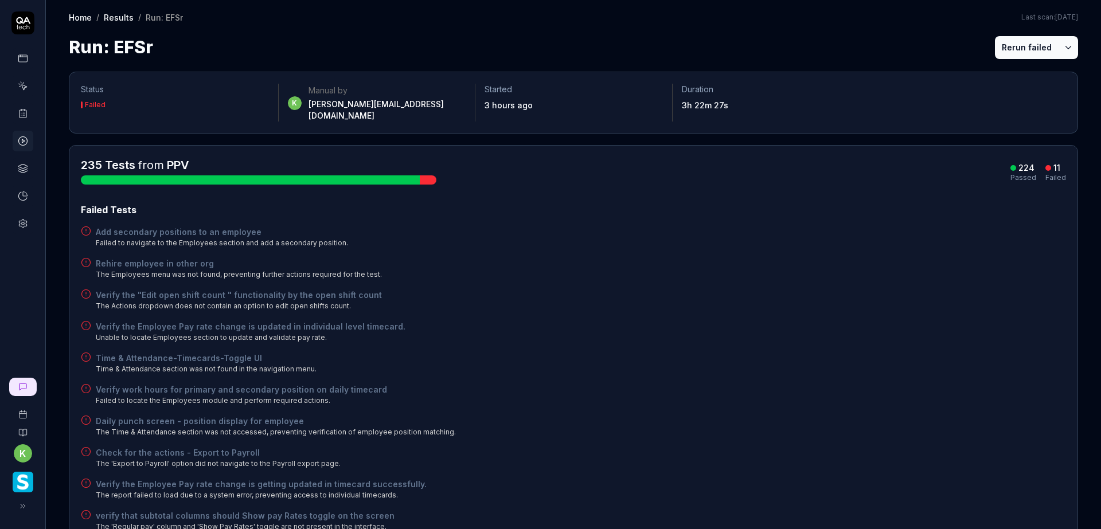
click at [767, 333] on div "Failed Tests Add secondary positions to an employee Failed to navigate to the E…" at bounding box center [573, 383] width 985 height 361
